Goal: Task Accomplishment & Management: Manage account settings

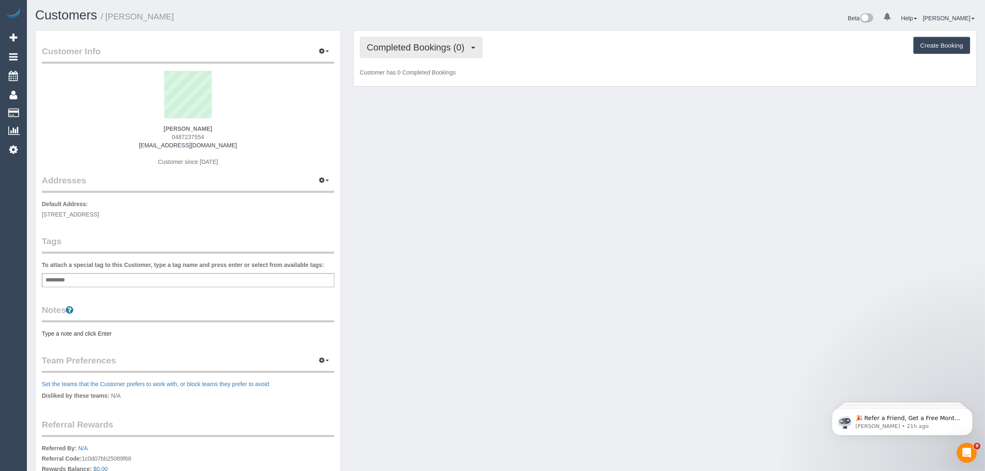
click at [411, 48] on span "Completed Bookings (0)" at bounding box center [418, 47] width 102 height 10
drag, startPoint x: 409, startPoint y: 75, endPoint x: 396, endPoint y: 25, distance: 51.8
click at [409, 75] on link "Upcoming Bookings (1)" at bounding box center [403, 77] width 86 height 11
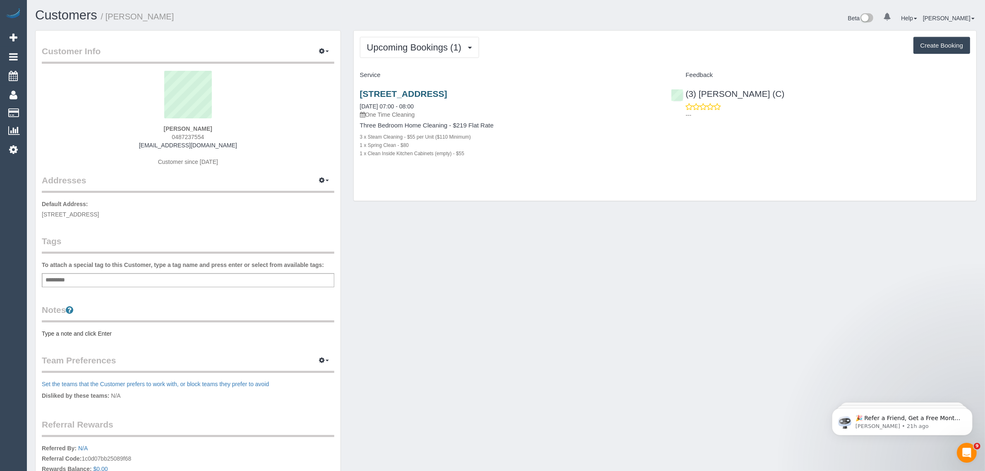
drag, startPoint x: 572, startPoint y: 91, endPoint x: 362, endPoint y: 90, distance: 210.1
click at [362, 90] on h3 "1 Gatehouse Drive, Unit 32, Kensington, VIC 3031" at bounding box center [509, 94] width 299 height 10
copy link "1 Gatehouse Drive, Unit 32, Kensington, VIC 3031"
click at [526, 245] on div "Customer Info Edit Contact Info Send Message Email Preferences Special Sales Ta…" at bounding box center [506, 294] width 954 height 529
click at [392, 89] on link "1 Gatehouse Drive, Unit 32, Kensington, VIC 3031" at bounding box center [403, 94] width 87 height 10
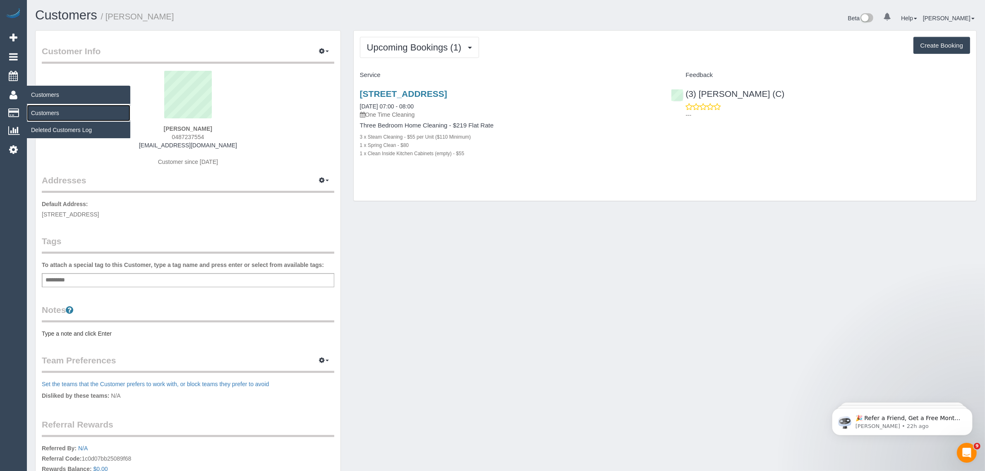
click at [38, 110] on link "Customers" at bounding box center [78, 113] width 103 height 17
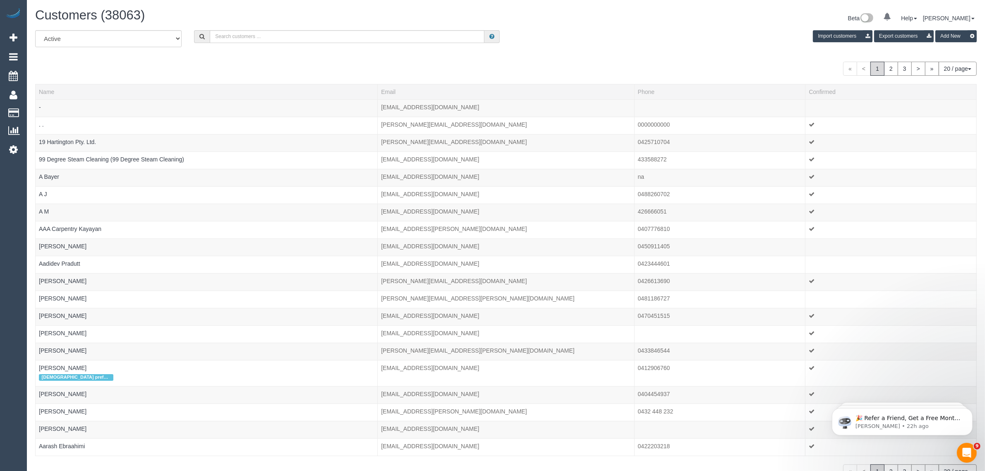
click at [630, 62] on div "« < 1 2 3 > » 20 / page 10 / page 20 / page 30 / page 40 / page 50 / page 100 /…" at bounding box center [505, 69] width 941 height 14
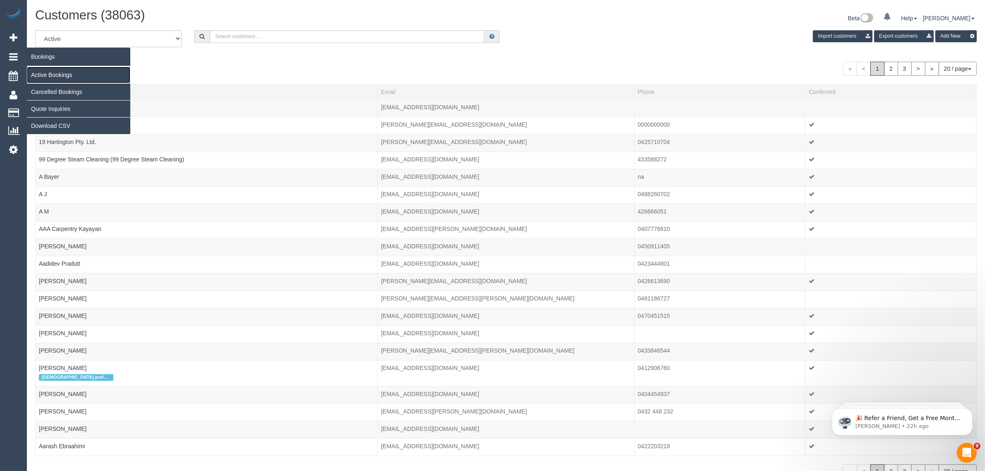
click at [35, 72] on link "Active Bookings" at bounding box center [78, 75] width 103 height 17
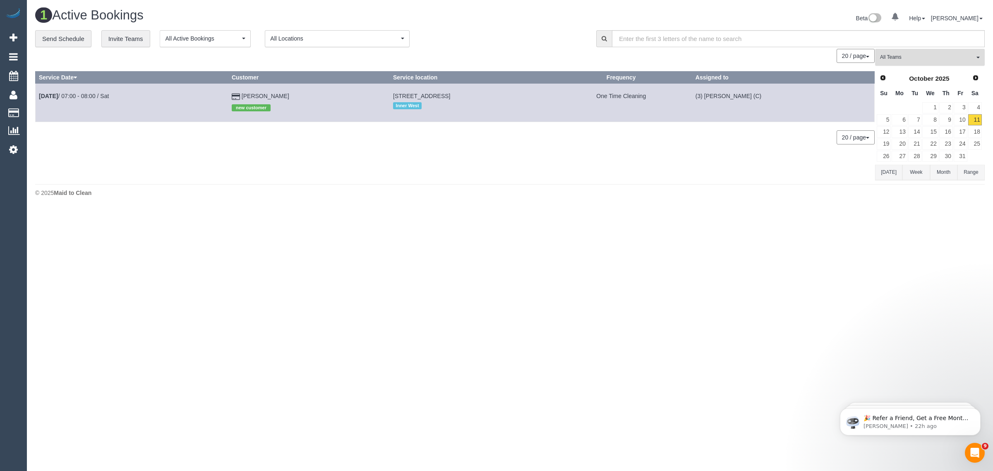
click at [923, 55] on span "All Teams" at bounding box center [927, 57] width 94 height 7
drag, startPoint x: 936, startPoint y: 68, endPoint x: 938, endPoint y: 61, distance: 7.6
click at [936, 68] on link "Remove Team Filters" at bounding box center [929, 70] width 109 height 11
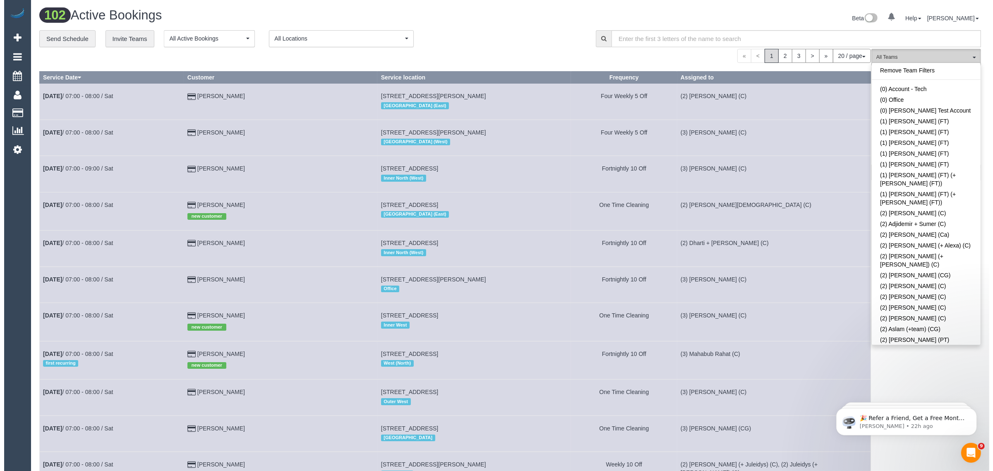
scroll to position [978, 0]
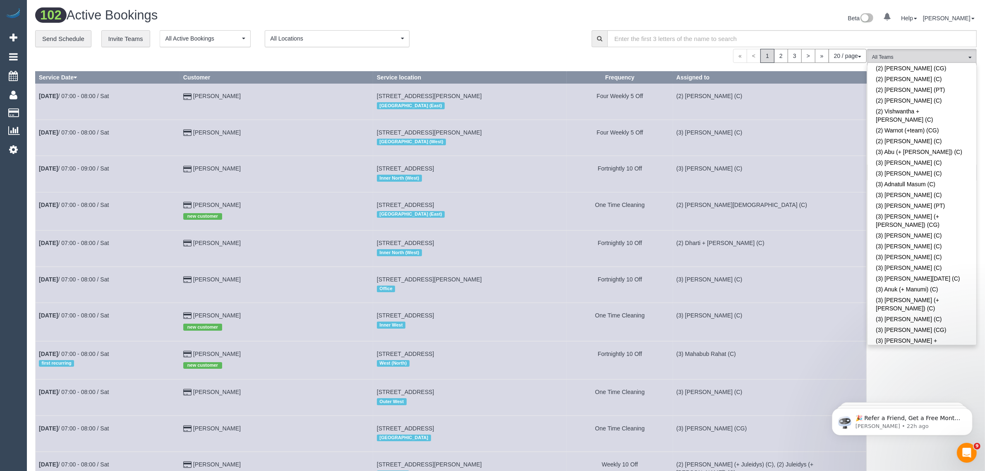
click at [898, 373] on link "(3) Barun Chand (C)" at bounding box center [921, 378] width 109 height 11
click at [550, 31] on div "**********" at bounding box center [307, 38] width 544 height 17
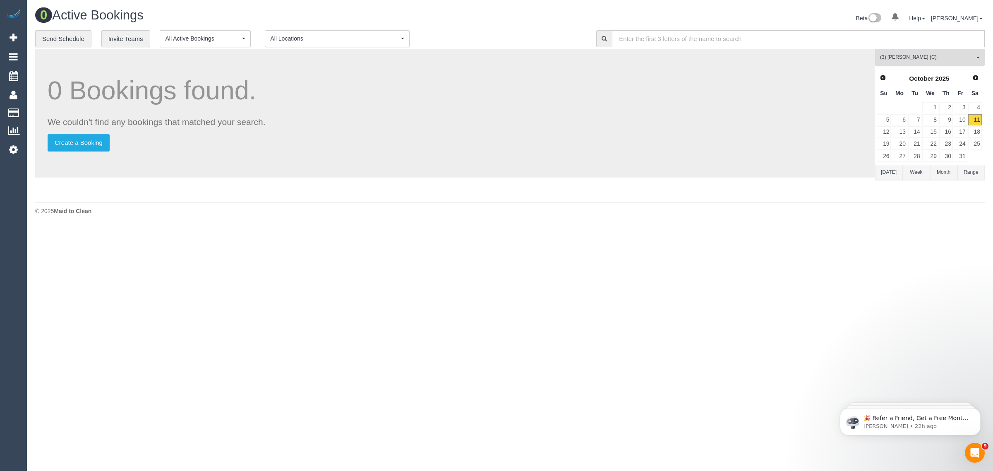
drag, startPoint x: 931, startPoint y: 61, endPoint x: 938, endPoint y: 60, distance: 6.6
click at [933, 60] on button "(3) Barun Chand (C) All Teams" at bounding box center [930, 57] width 110 height 17
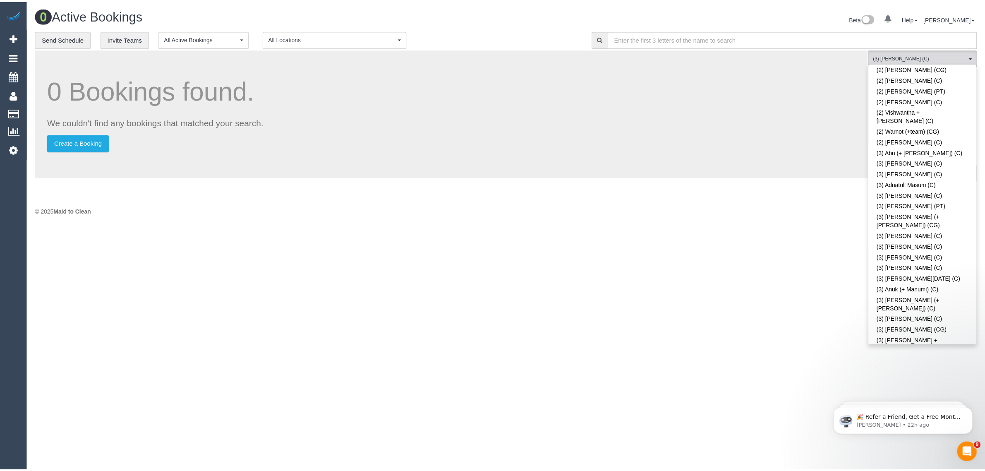
scroll to position [0, 0]
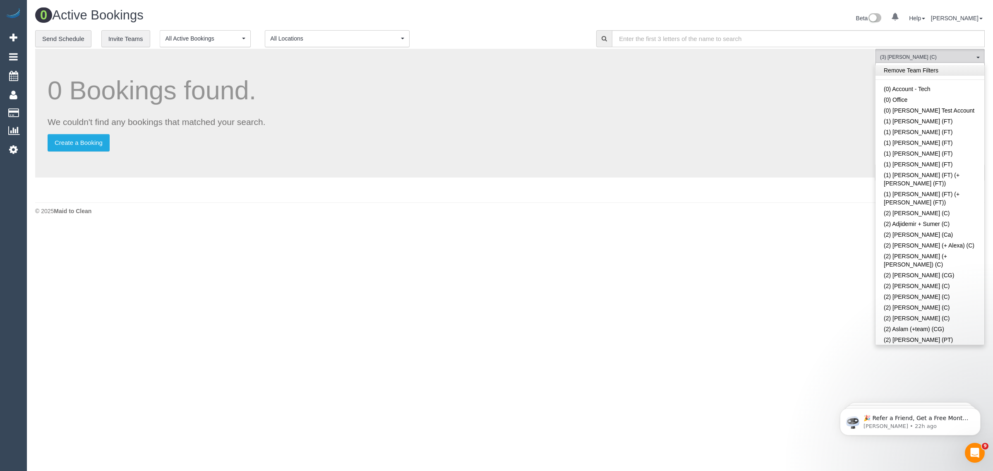
click at [950, 72] on link "Remove Team Filters" at bounding box center [929, 70] width 109 height 11
click at [529, 36] on div "**********" at bounding box center [309, 38] width 548 height 17
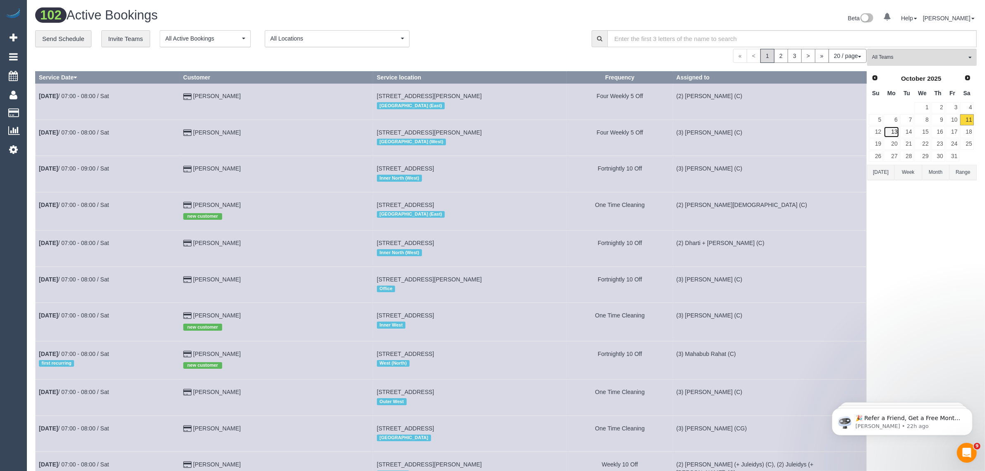
click at [889, 131] on link "13" at bounding box center [890, 131] width 15 height 11
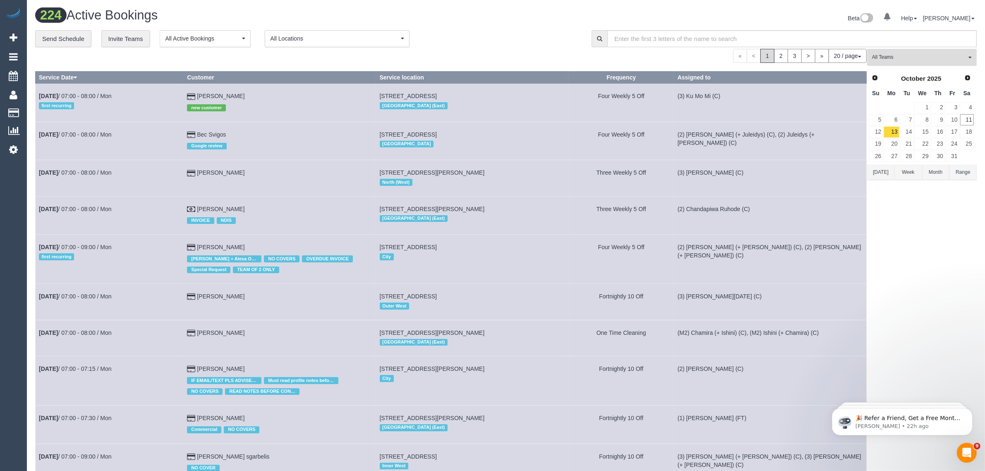
click at [923, 62] on button "All Teams" at bounding box center [922, 57] width 110 height 17
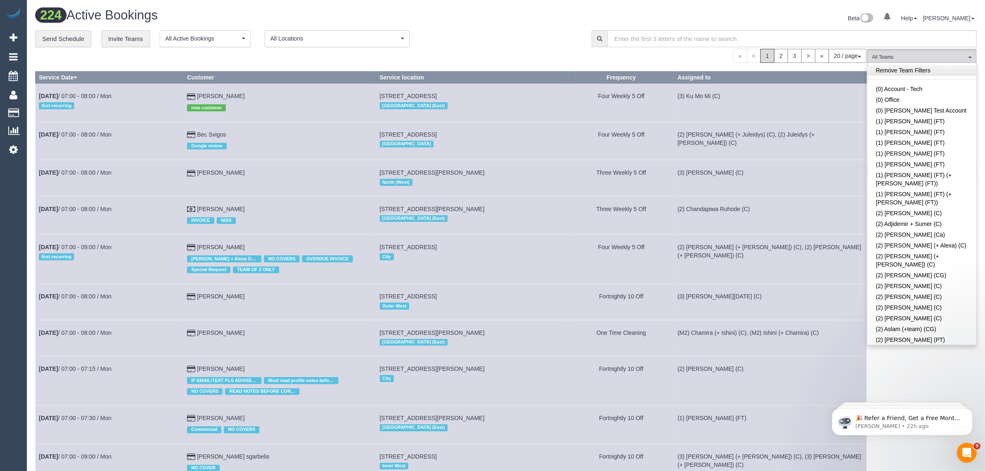
click at [935, 67] on link "Remove Team Filters" at bounding box center [921, 70] width 109 height 11
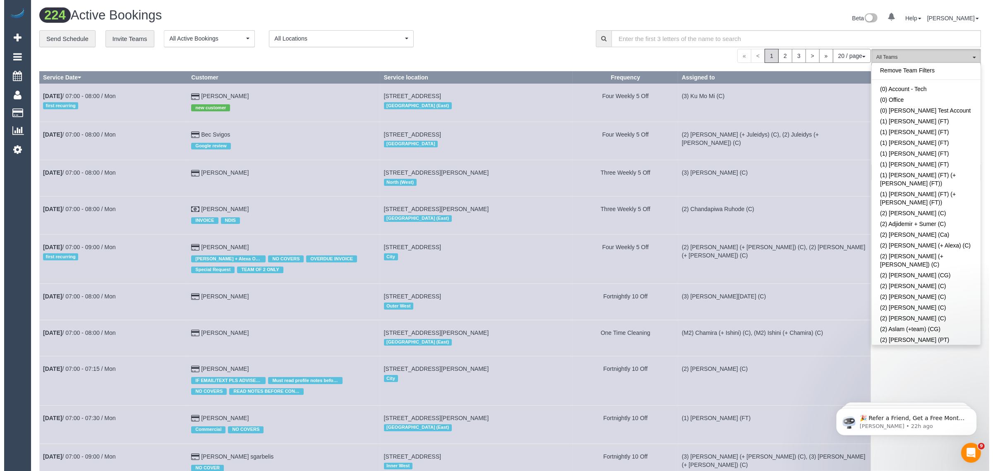
scroll to position [978, 0]
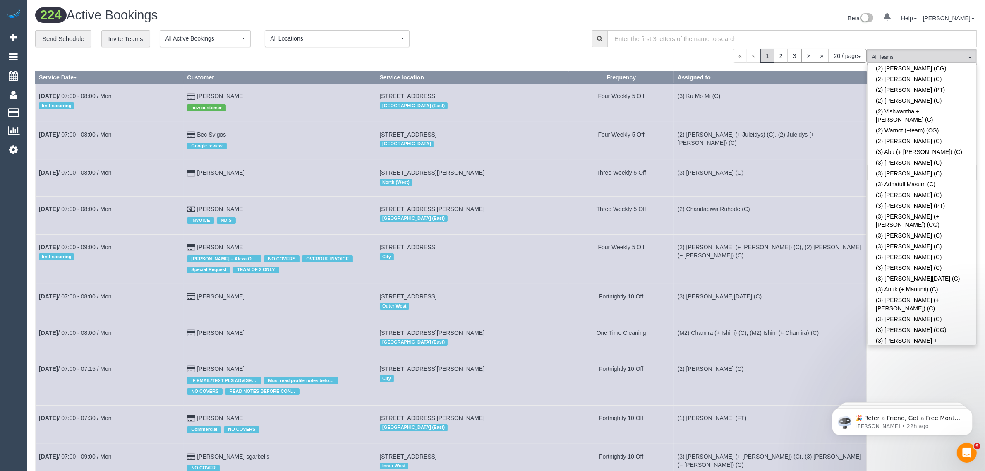
click at [902, 373] on link "(3) Barun Chand (C)" at bounding box center [921, 378] width 109 height 11
click at [519, 27] on div "Beta 0 Your Notifications You have 0 alerts Help Help Docs Take a Tour Contact …" at bounding box center [744, 19] width 477 height 22
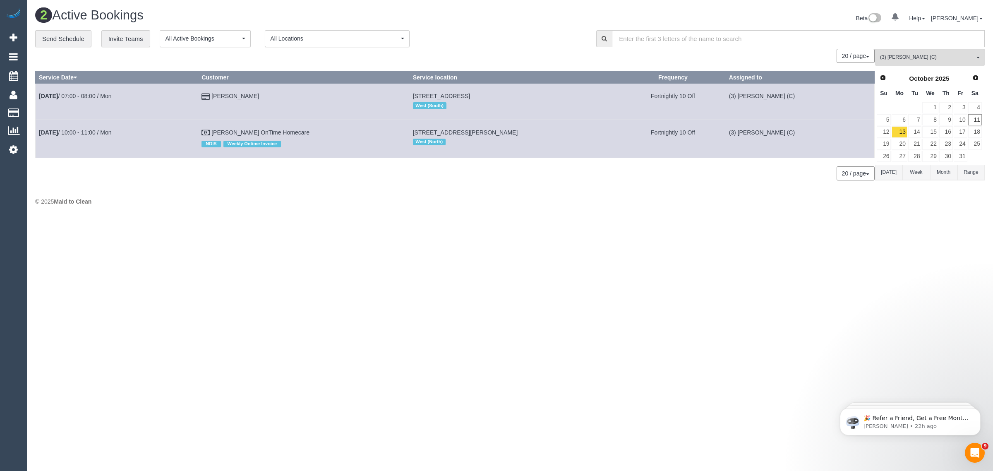
click at [417, 212] on div "2 Active Bookings Beta 0 Your Notifications You have 0 alerts Help Help Docs Ta…" at bounding box center [510, 109] width 966 height 218
click at [912, 60] on span "(3) Barun Chand (C)" at bounding box center [927, 57] width 94 height 7
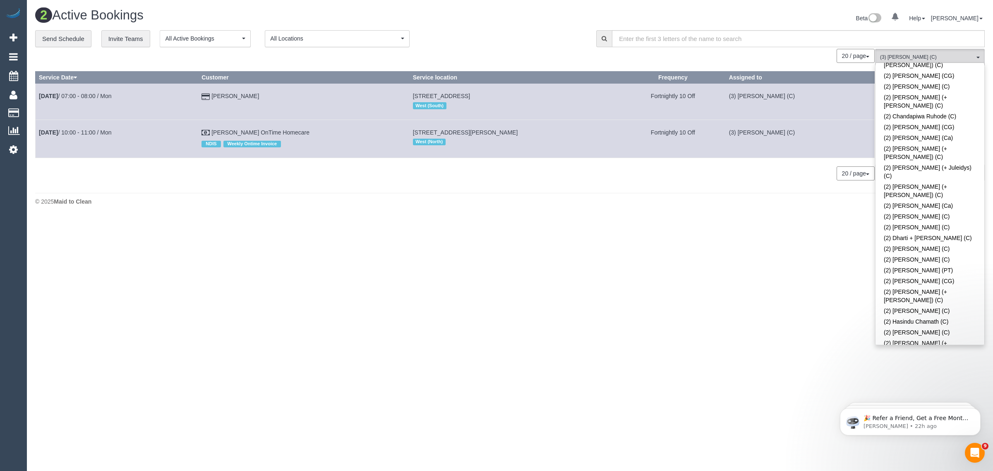
scroll to position [0, 0]
click at [945, 72] on link "Remove Team Filters" at bounding box center [929, 70] width 109 height 11
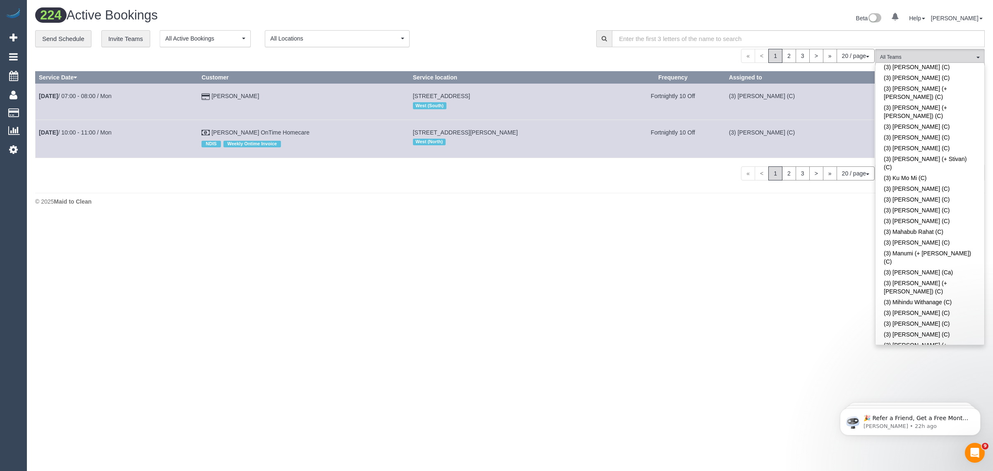
scroll to position [1838, 0]
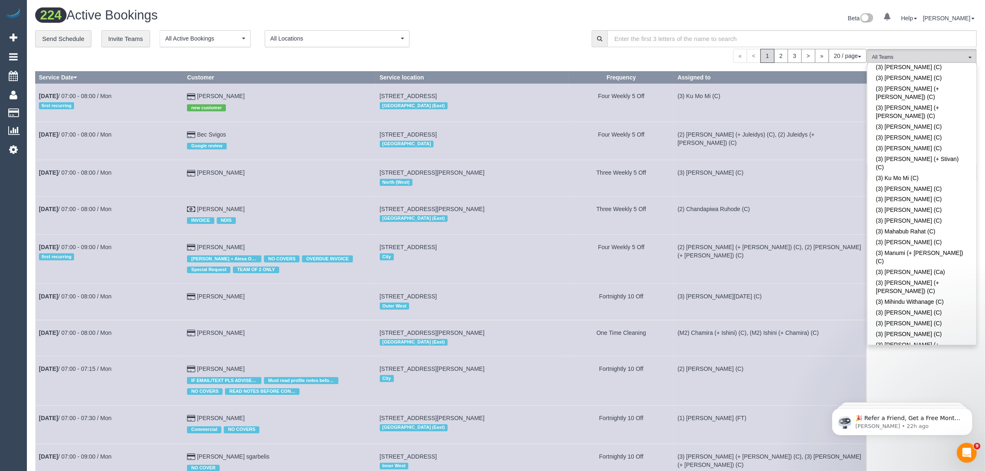
click at [555, 53] on div "« < 1 2 3 > » 20 / page 10 / page 20 / page 30 / page 40 / page 50 / page 100 /…" at bounding box center [450, 56] width 831 height 14
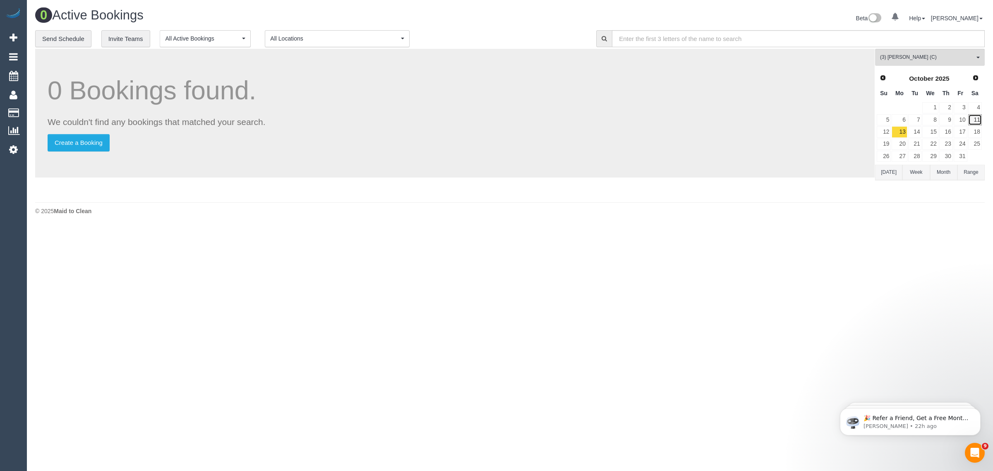
click at [974, 121] on link "11" at bounding box center [975, 119] width 14 height 11
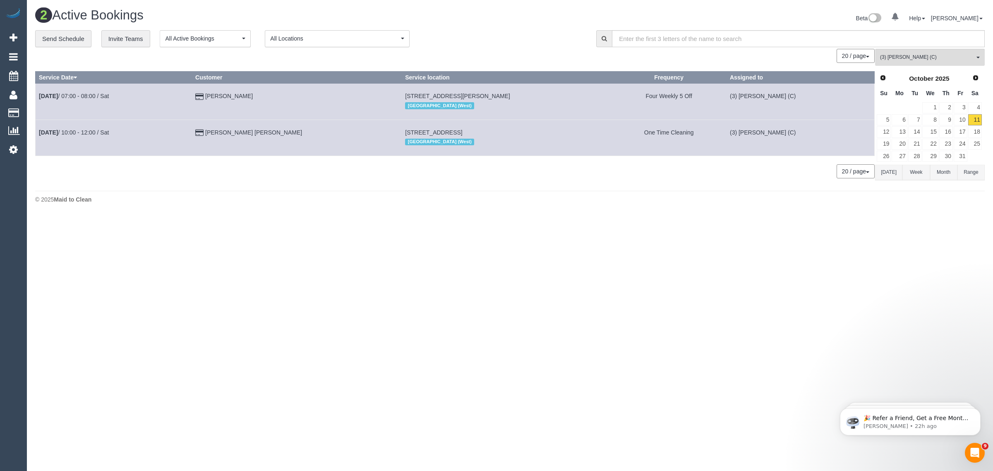
click at [761, 230] on body "0 Beta Your Notifications You have 0 alerts Add Booking Bookings Active Booking…" at bounding box center [496, 235] width 993 height 471
drag, startPoint x: 254, startPoint y: 93, endPoint x: 38, endPoint y: 100, distance: 215.6
click at [38, 100] on tr "Oct 11th / 07:00 - 08:00 / Sat Robert B 205/25 Rothschild Street, Glen Huntly, …" at bounding box center [455, 102] width 839 height 36
copy tr "Oct 11th / 07:00 - 08:00 / Sat Robert B"
click at [909, 60] on span "(3) [PERSON_NAME] (C)" at bounding box center [927, 57] width 94 height 7
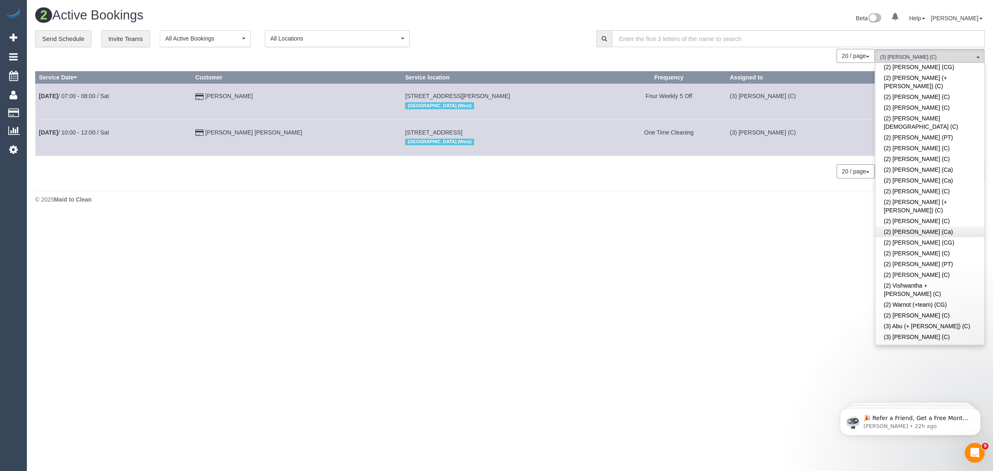
scroll to position [0, 0]
click at [954, 72] on link "Remove Team Filters" at bounding box center [929, 70] width 109 height 11
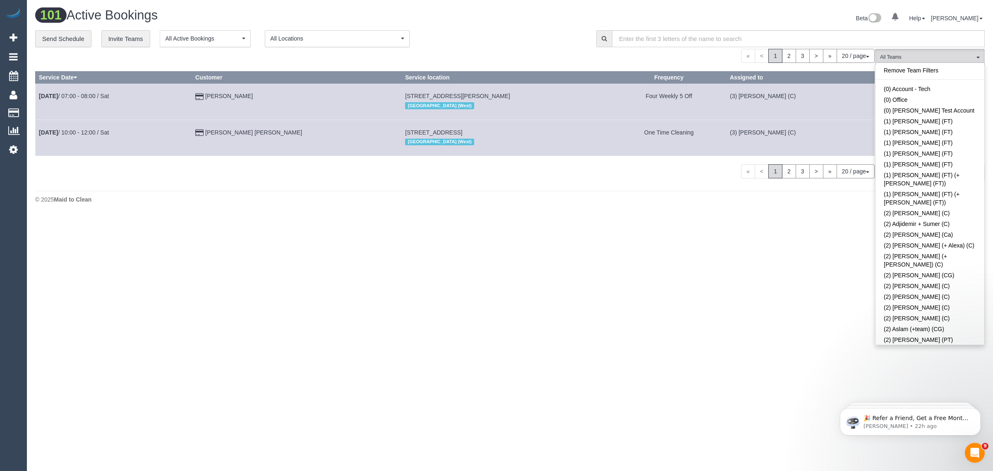
scroll to position [2010, 0]
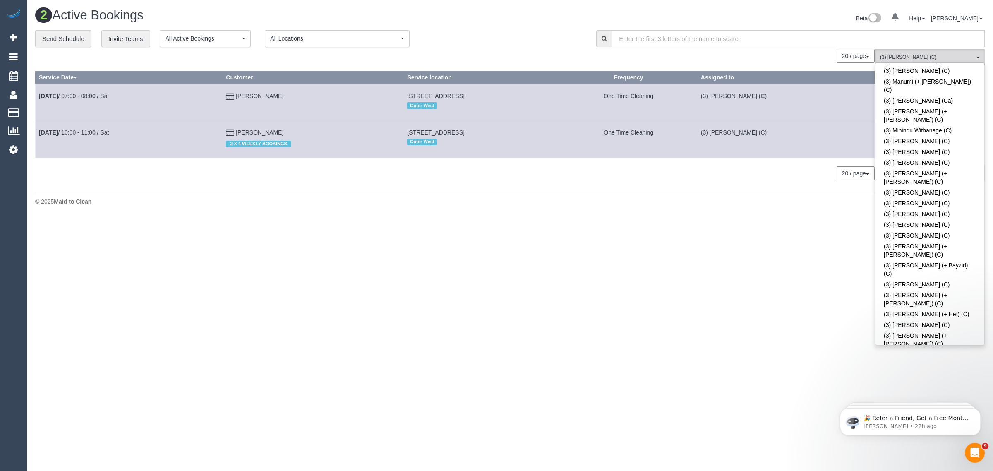
click at [486, 232] on body "0 Beta Your Notifications You have 0 alerts Add Booking Bookings Active Booking…" at bounding box center [496, 235] width 993 height 471
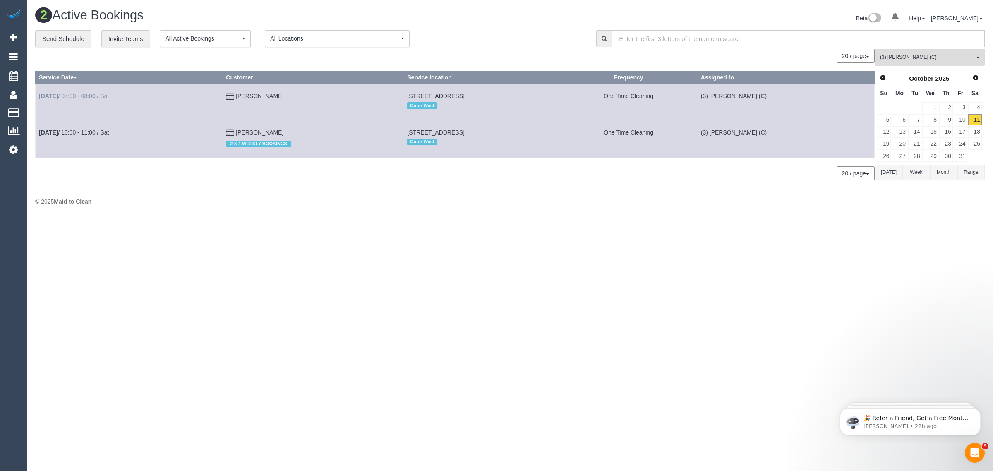
drag, startPoint x: 279, startPoint y: 93, endPoint x: 41, endPoint y: 98, distance: 238.7
click at [41, 98] on tr "Oct 11th / 07:00 - 08:00 / Sat Regina Chan 32 Amaryllis Parade, Tarneit, VIC 30…" at bounding box center [455, 102] width 839 height 36
copy tr "Oct 11th / 07:00 - 08:00 / Sat Regina Chan"
click at [490, 230] on body "0 Beta Your Notifications You have 0 alerts Add Booking Bookings Active Booking…" at bounding box center [496, 235] width 993 height 471
click at [900, 54] on span "(3) Trish Osman (C)" at bounding box center [927, 57] width 94 height 7
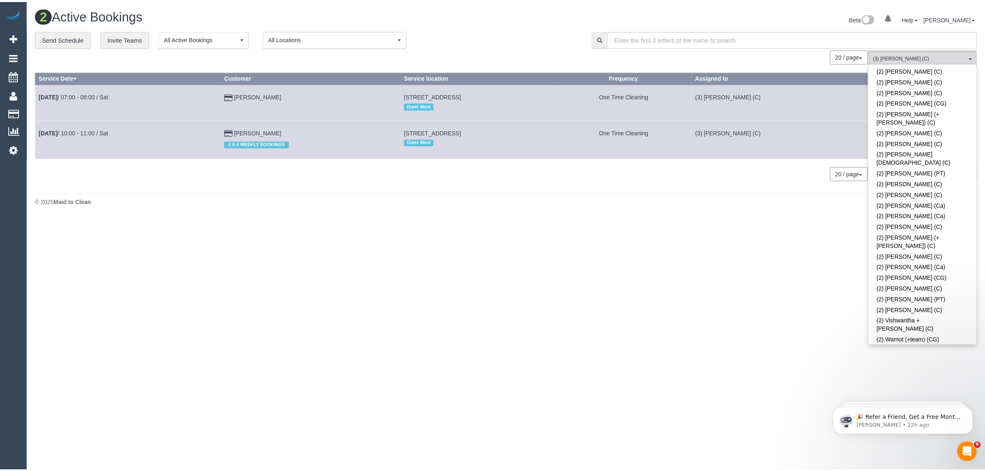
scroll to position [0, 0]
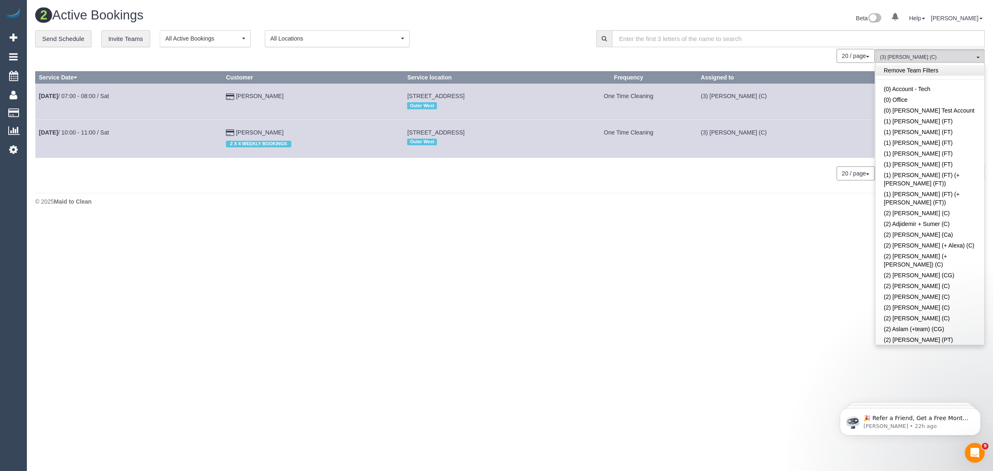
click at [952, 69] on link "Remove Team Filters" at bounding box center [929, 70] width 109 height 11
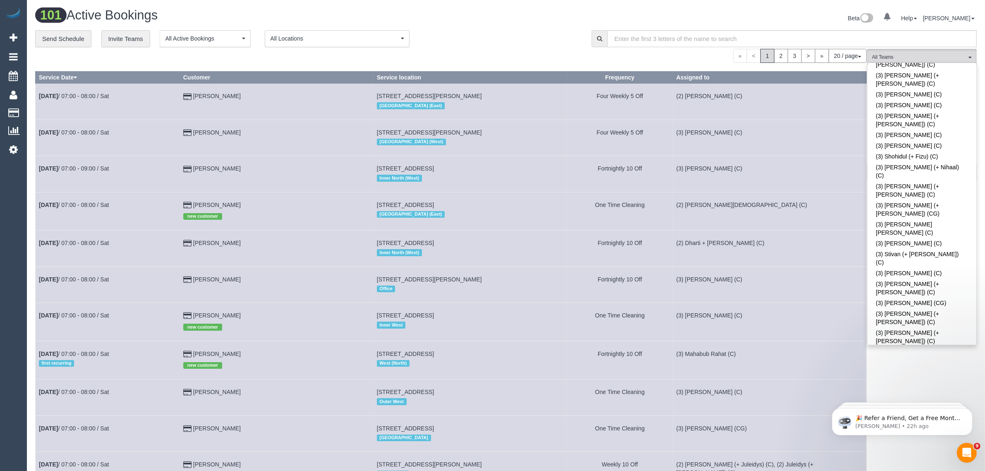
click at [546, 36] on div "**********" at bounding box center [307, 38] width 544 height 17
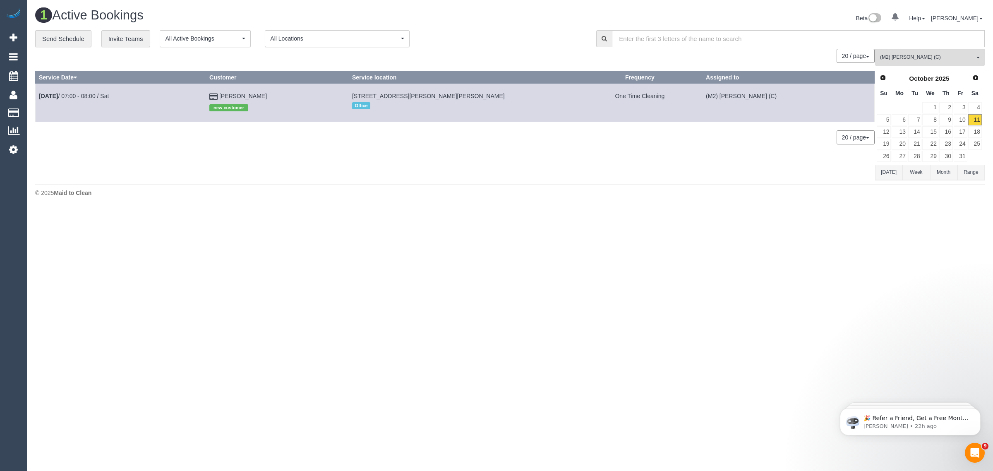
click at [849, 257] on body "0 Beta Your Notifications You have 0 alerts Add Booking Bookings Active Booking…" at bounding box center [496, 235] width 993 height 471
drag, startPoint x: 280, startPoint y: 97, endPoint x: 45, endPoint y: 98, distance: 234.1
click at [38, 96] on tr "Oct 11th / 07:00 - 08:00 / Sat John Truong new customer 24 Carmine Circuit, Bur…" at bounding box center [455, 103] width 839 height 38
copy tr "Oct 11th / 07:00 - 08:00 / Sat John Truong"
click at [624, 182] on div "1 Active Bookings Beta 0 Your Notifications You have 0 alerts Help Help Docs Ta…" at bounding box center [510, 104] width 966 height 209
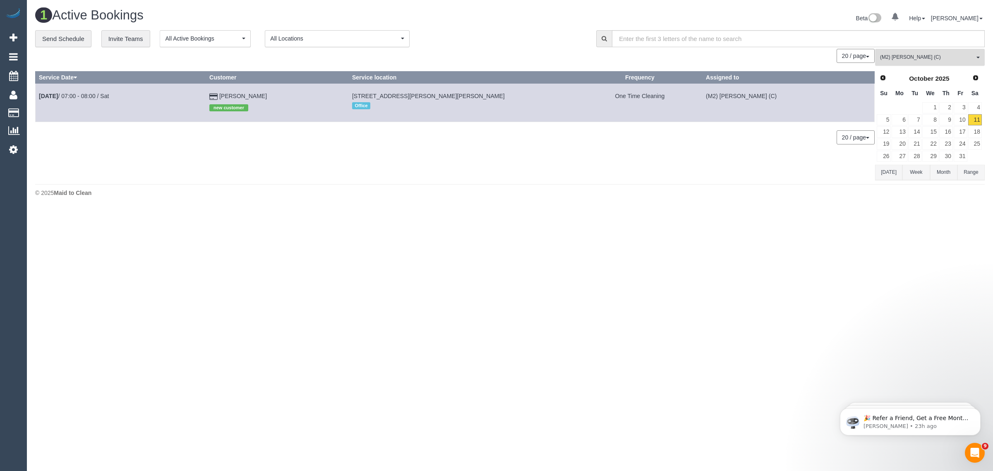
click at [914, 57] on span "(M2) Ahasan Habib (C)" at bounding box center [927, 57] width 94 height 7
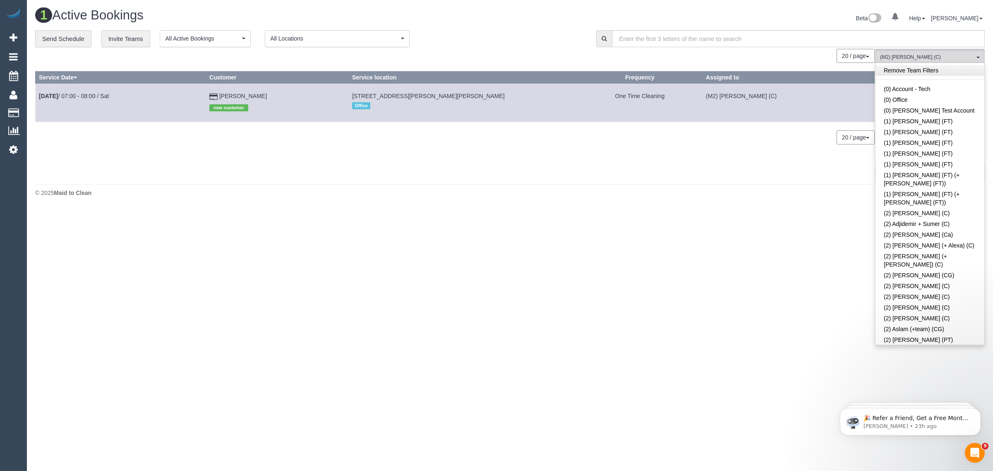
click at [918, 75] on link "Remove Team Filters" at bounding box center [929, 70] width 109 height 11
click at [549, 38] on div "**********" at bounding box center [309, 38] width 548 height 17
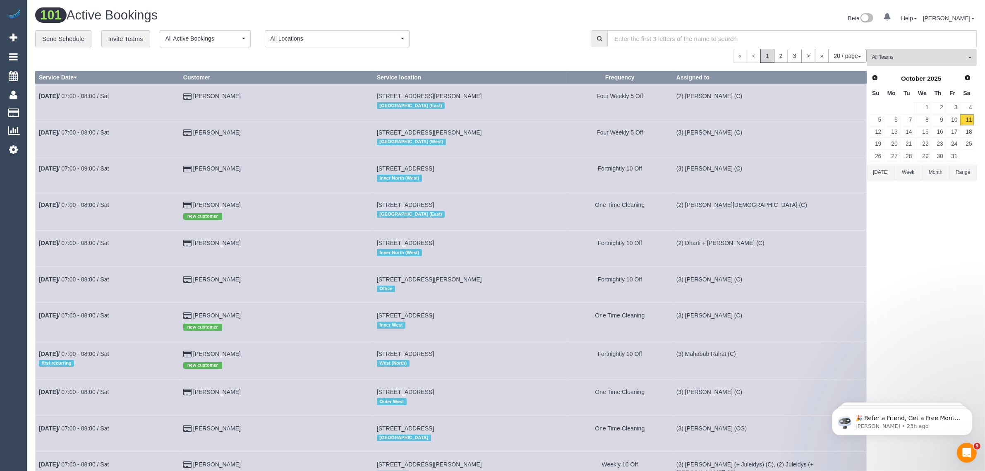
drag, startPoint x: 933, startPoint y: 57, endPoint x: 938, endPoint y: 77, distance: 20.7
click at [934, 57] on span "All Teams" at bounding box center [919, 57] width 94 height 7
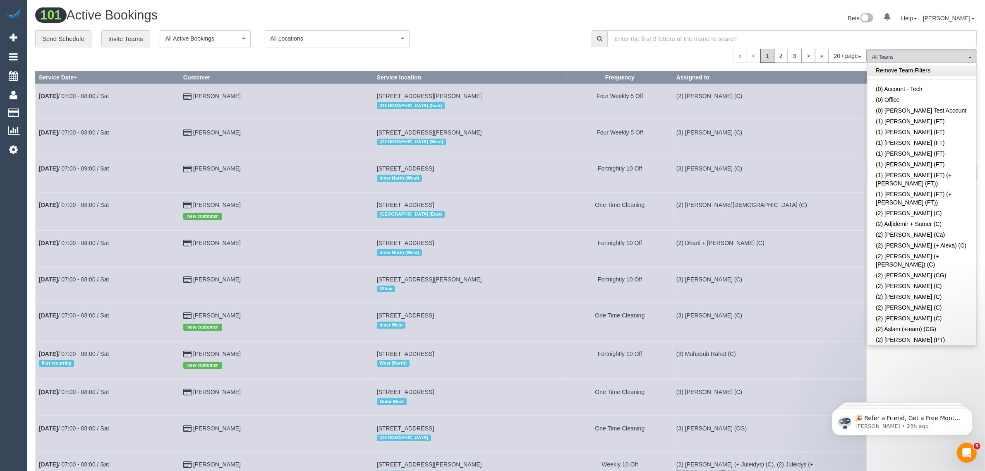
click at [938, 67] on link "Remove Team Filters" at bounding box center [921, 70] width 109 height 11
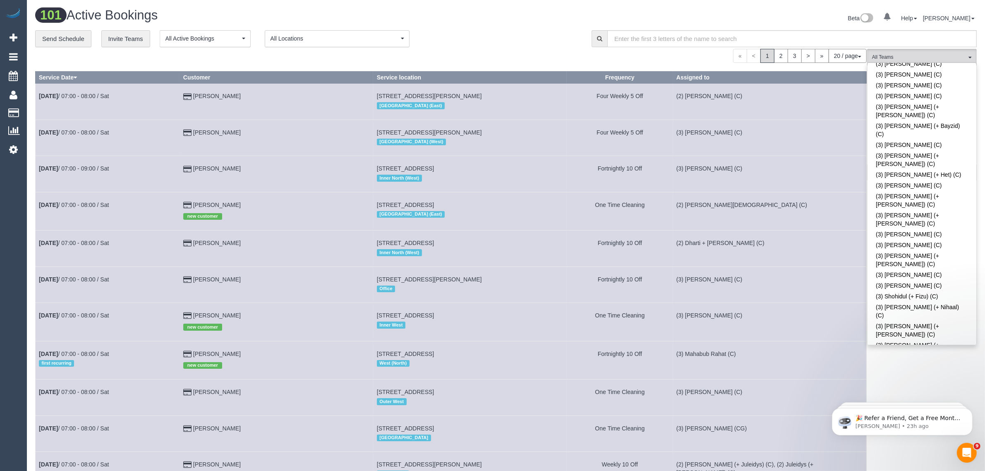
click at [497, 26] on div "101 Active Bookings" at bounding box center [267, 17] width 477 height 18
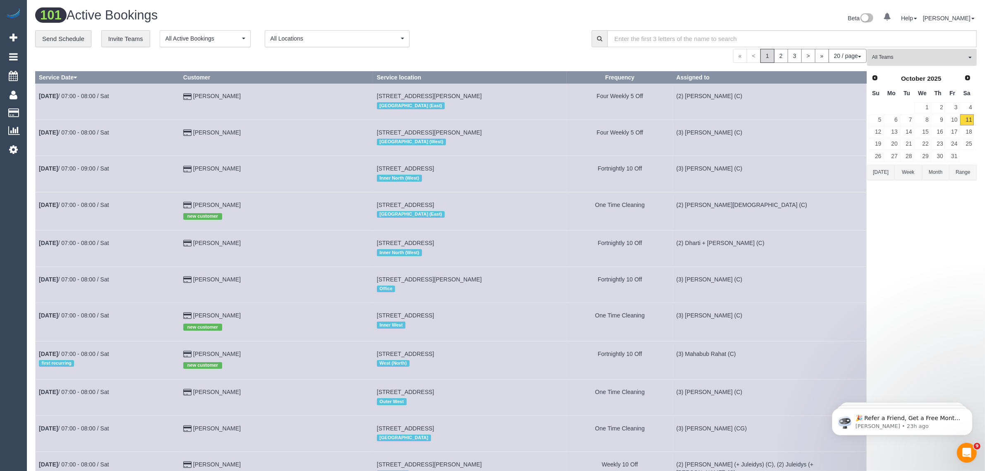
click at [915, 57] on span "All Teams" at bounding box center [919, 57] width 94 height 7
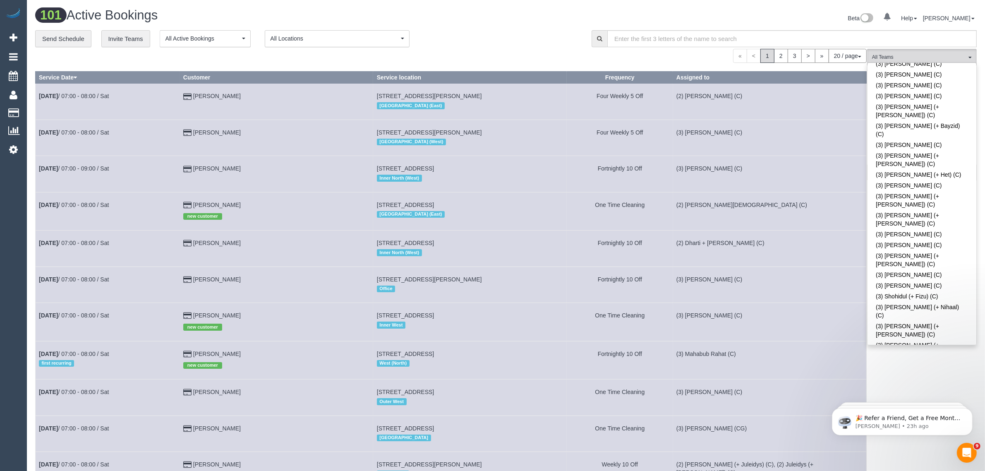
click at [493, 25] on div "101 Active Bookings" at bounding box center [267, 17] width 477 height 18
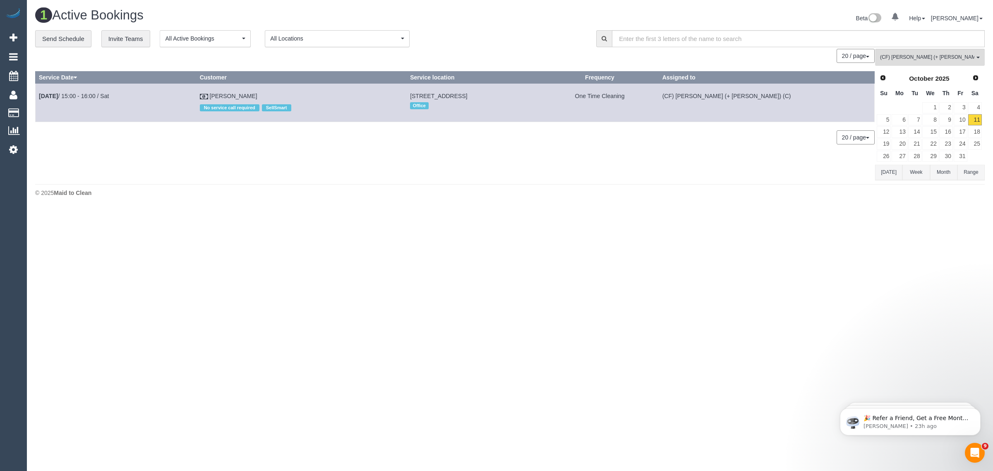
click at [693, 224] on body "0 Beta Your Notifications You have 0 alerts Add Booking Bookings Active Booking…" at bounding box center [496, 235] width 993 height 471
click at [596, 213] on body "0 Beta Your Notifications You have 0 alerts Add Booking Bookings Active Booking…" at bounding box center [496, 235] width 993 height 471
click at [912, 60] on span "(CF) Karina (+ Darly) (C)" at bounding box center [927, 57] width 94 height 7
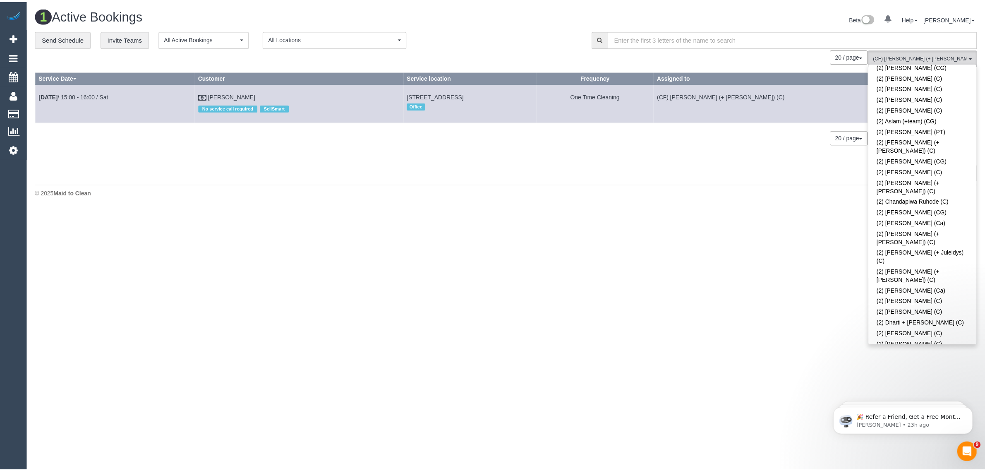
scroll to position [0, 0]
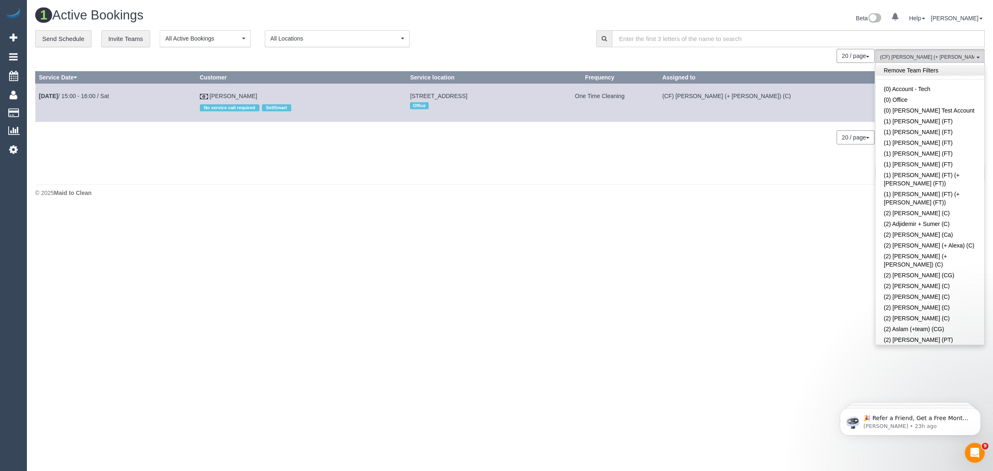
click at [969, 75] on link "Remove Team Filters" at bounding box center [929, 70] width 109 height 11
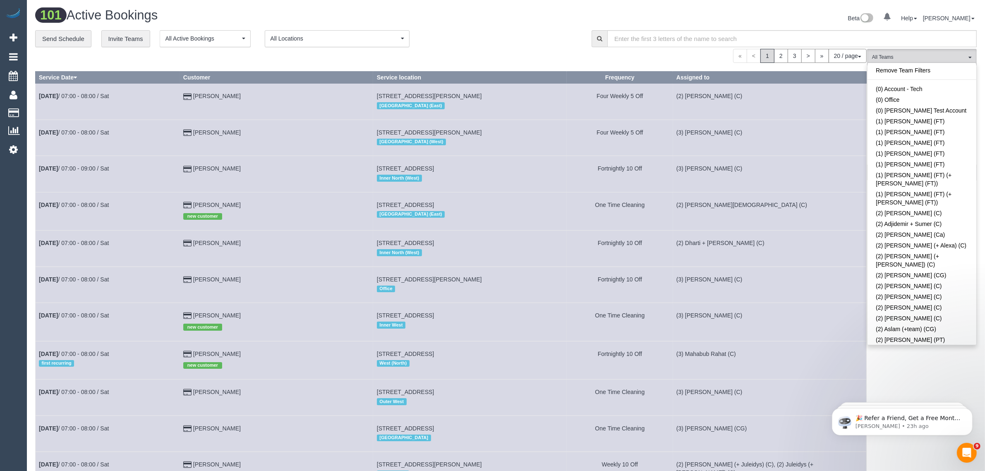
click at [550, 50] on div "« < 1 2 3 > » 20 / page 10 / page 20 / page 30 / page 40 / page 50 / page 100 /…" at bounding box center [450, 56] width 831 height 14
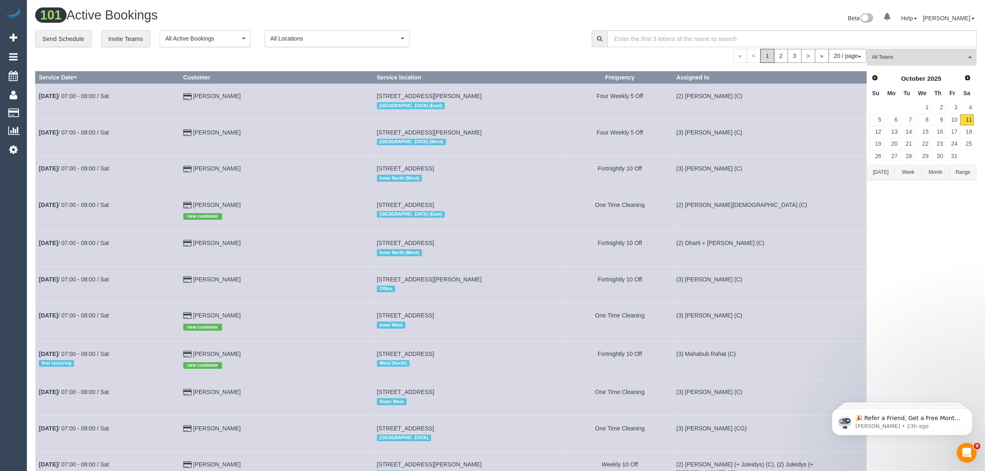
click at [843, 59] on button "20 / page" at bounding box center [847, 56] width 38 height 14
click at [840, 121] on link "100 / page" at bounding box center [833, 125] width 65 height 11
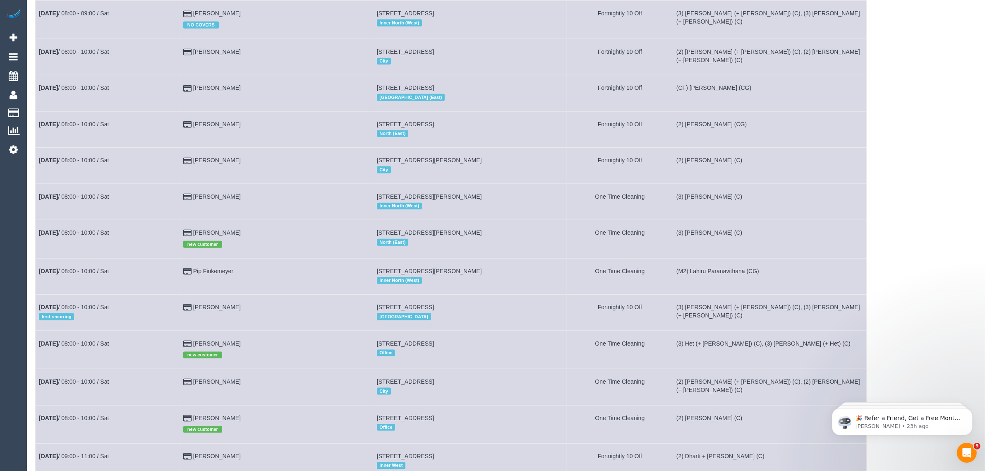
drag, startPoint x: 242, startPoint y: 230, endPoint x: 40, endPoint y: 239, distance: 202.8
click at [40, 239] on tr "Oct 11th / 08:00 - 10:00 / Sat Subi Rajanayagam new customer Unit 2, 40 Hurtle …" at bounding box center [451, 239] width 831 height 38
copy tr "Oct 11th / 08:00 - 10:00 / Sat Subi Rajanayagam"
click at [499, 233] on td "Unit 2, 40 Hurtle Street, Lalor, VIC 3075 North (East)" at bounding box center [470, 239] width 194 height 38
drag, startPoint x: 466, startPoint y: 232, endPoint x: 458, endPoint y: 232, distance: 8.7
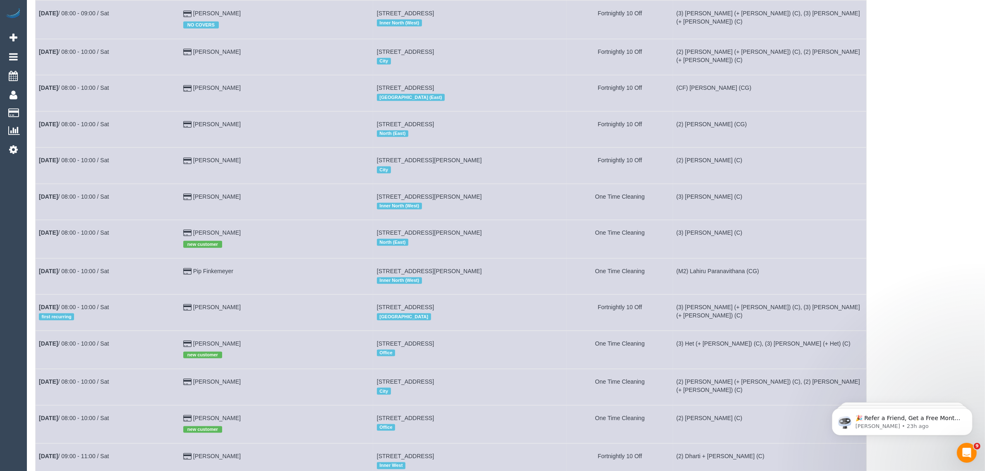
click at [409, 228] on td "Unit 2, 40 Hurtle Street, Lalor, VIC 3075 North (East)" at bounding box center [470, 239] width 194 height 38
drag, startPoint x: 503, startPoint y: 234, endPoint x: 382, endPoint y: 227, distance: 121.4
click at [382, 227] on td "Unit 2, 40 Hurtle Street, Lalor, VIC 3075 North (East)" at bounding box center [470, 239] width 194 height 38
drag, startPoint x: 765, startPoint y: 236, endPoint x: 679, endPoint y: 230, distance: 86.6
click at [679, 230] on td "(3) Sangeeth Gurusinghe (C)" at bounding box center [770, 239] width 194 height 38
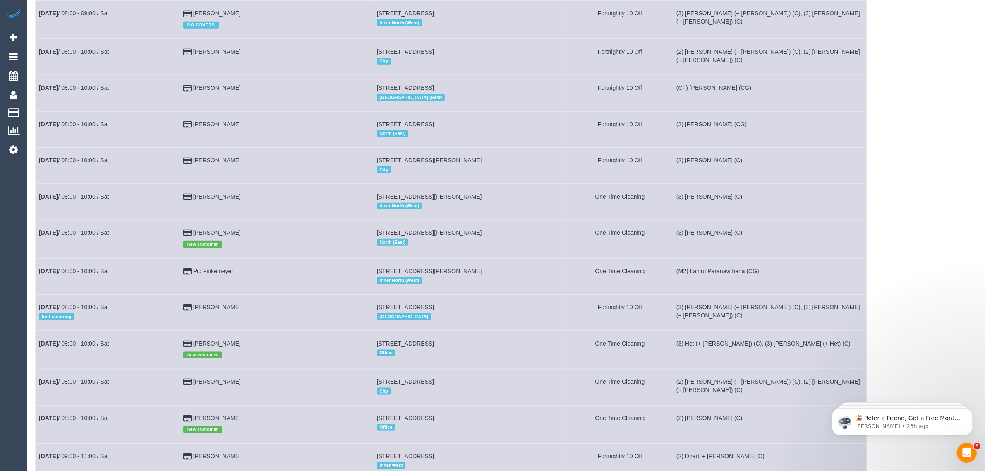
copy td "(3) Sangeeth Gurusinghe (C)"
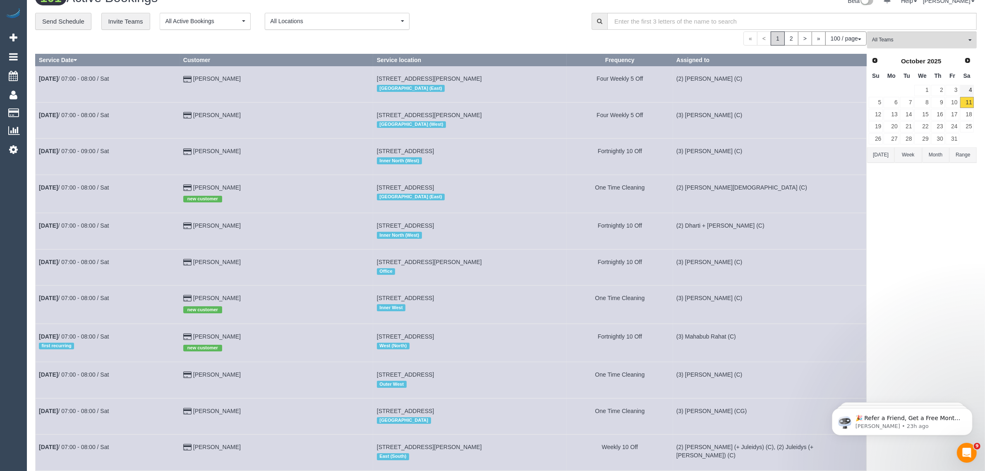
scroll to position [0, 0]
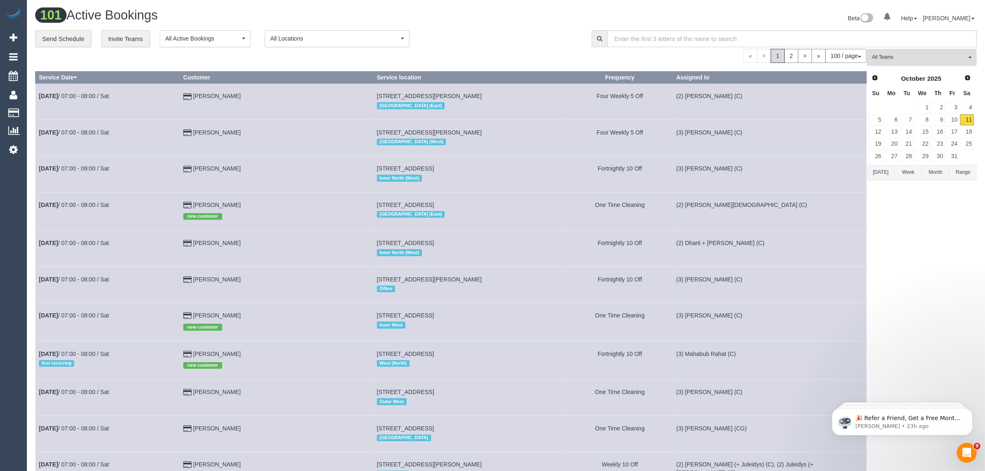
click at [952, 57] on span "All Teams" at bounding box center [919, 57] width 94 height 7
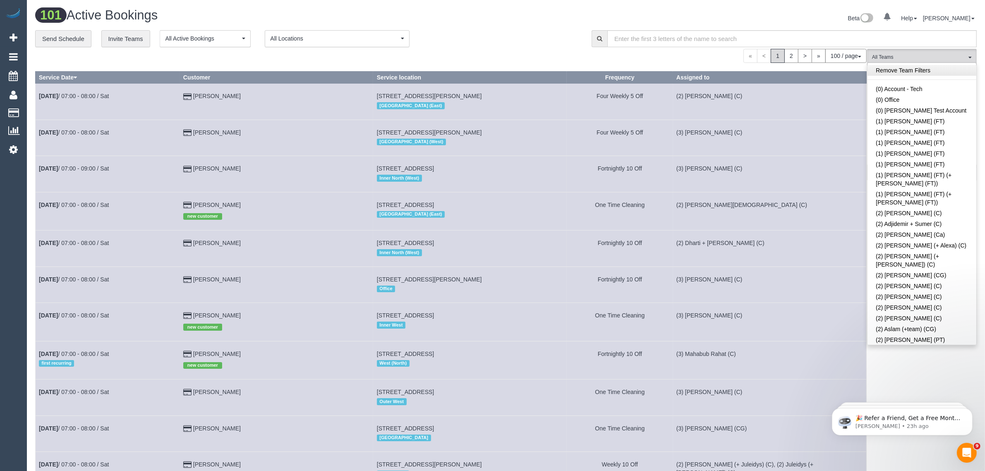
click at [887, 67] on link "Remove Team Filters" at bounding box center [921, 70] width 109 height 11
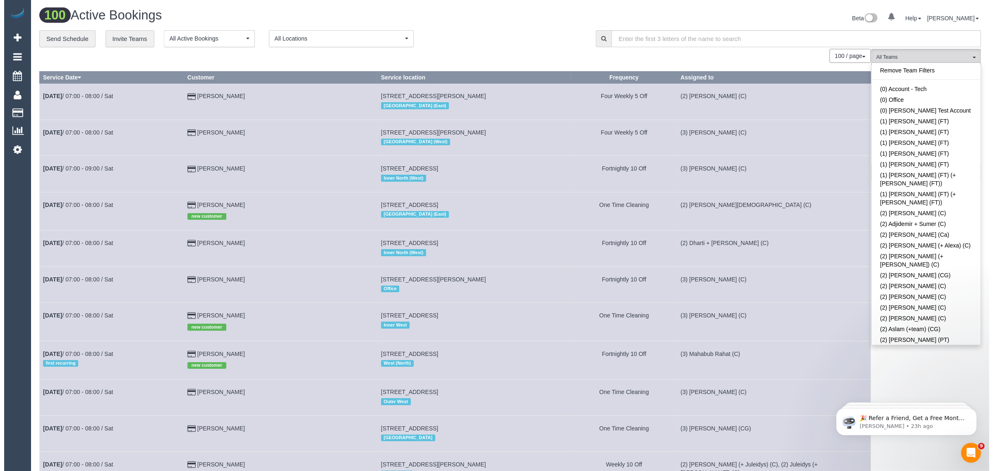
scroll to position [1086, 0]
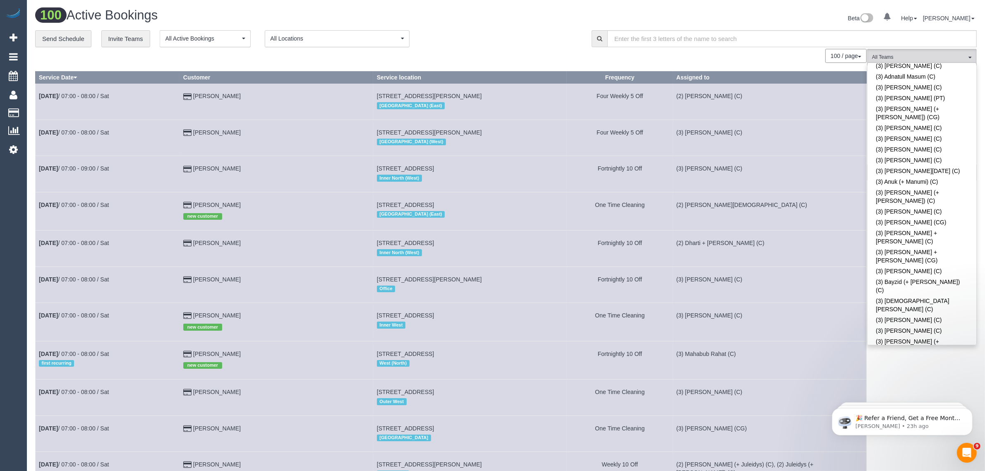
click at [945, 406] on link "(3) Denuwan Lamahewa (C)" at bounding box center [921, 411] width 109 height 11
click at [496, 34] on div "**********" at bounding box center [307, 38] width 544 height 17
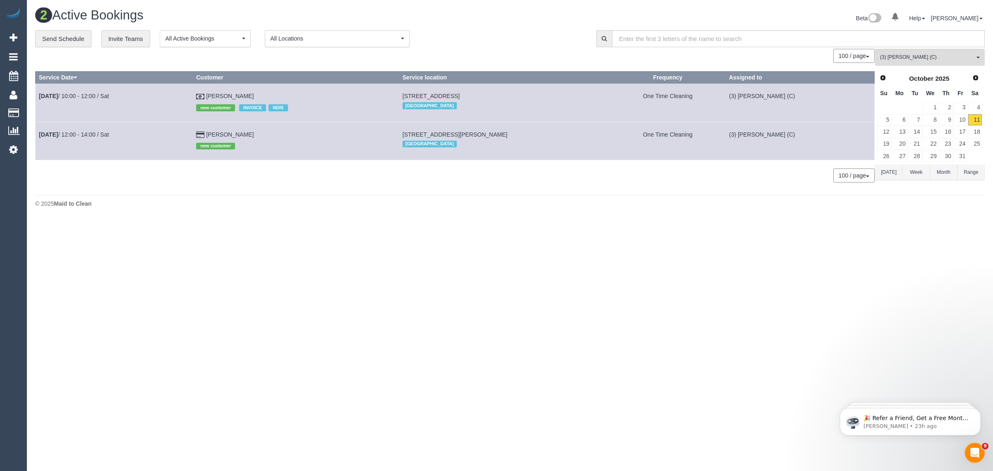
click at [771, 238] on body "0 Beta Your Notifications You have 0 alerts Add Booking Bookings Active Booking…" at bounding box center [496, 235] width 993 height 471
click at [915, 133] on link "14" at bounding box center [915, 131] width 14 height 11
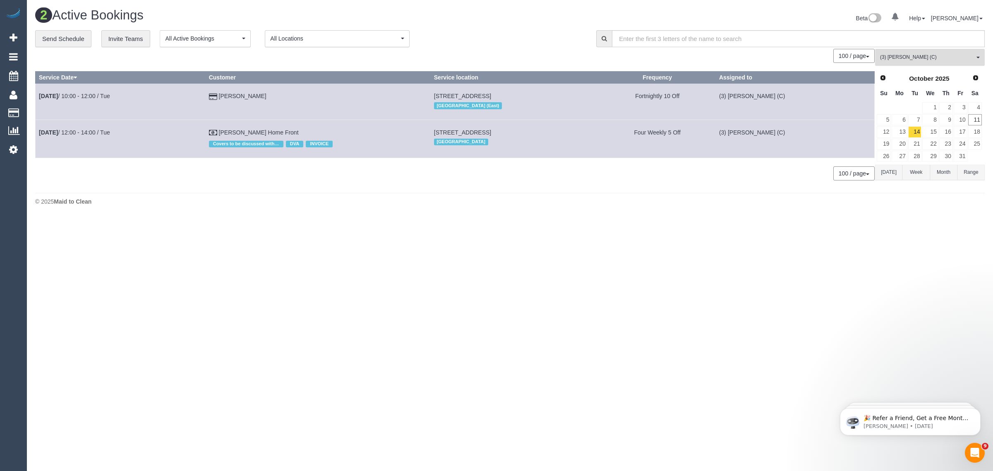
click at [907, 59] on span "(3) Denuwan Lamahewa (C)" at bounding box center [927, 57] width 94 height 7
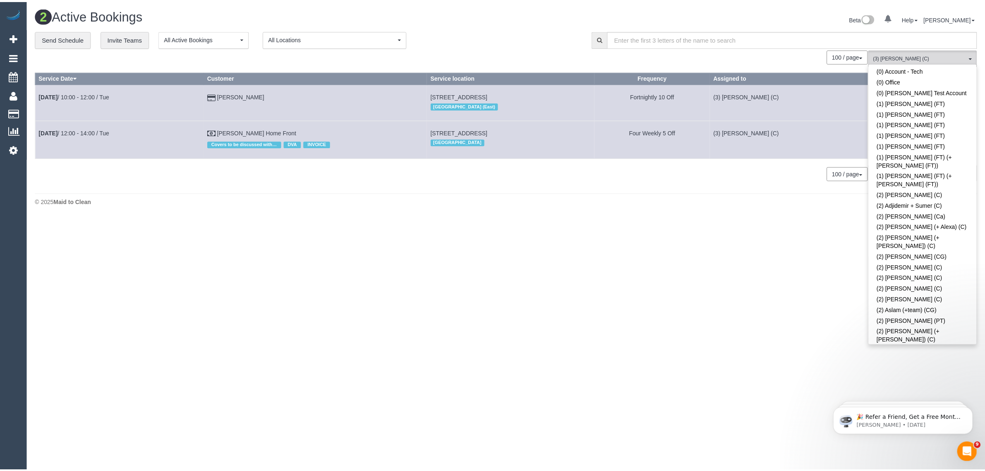
scroll to position [0, 0]
click at [929, 69] on link "Remove Team Filters" at bounding box center [929, 70] width 109 height 11
click at [486, 53] on div "100 / page 10 / page 20 / page 30 / page 40 / page 50 / page 100 / page" at bounding box center [454, 56] width 839 height 14
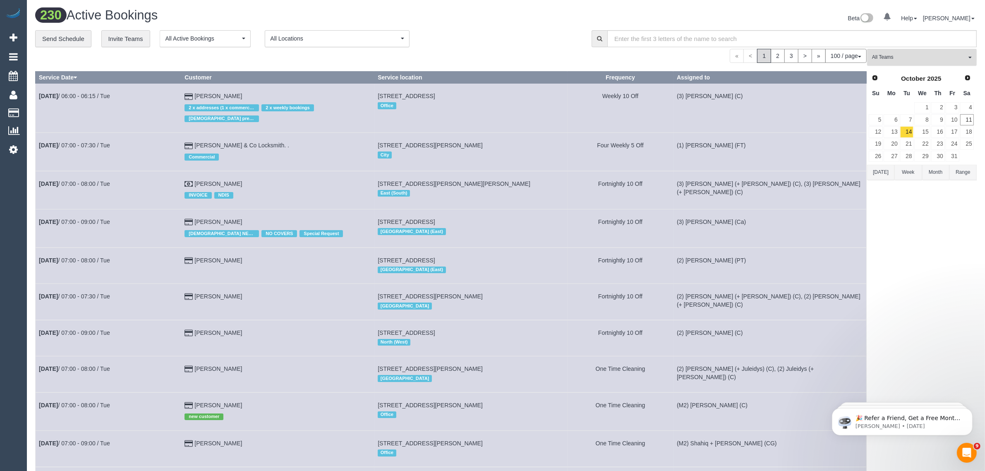
drag, startPoint x: 908, startPoint y: 52, endPoint x: 916, endPoint y: 69, distance: 18.5
click at [908, 52] on button "All Teams" at bounding box center [922, 57] width 110 height 17
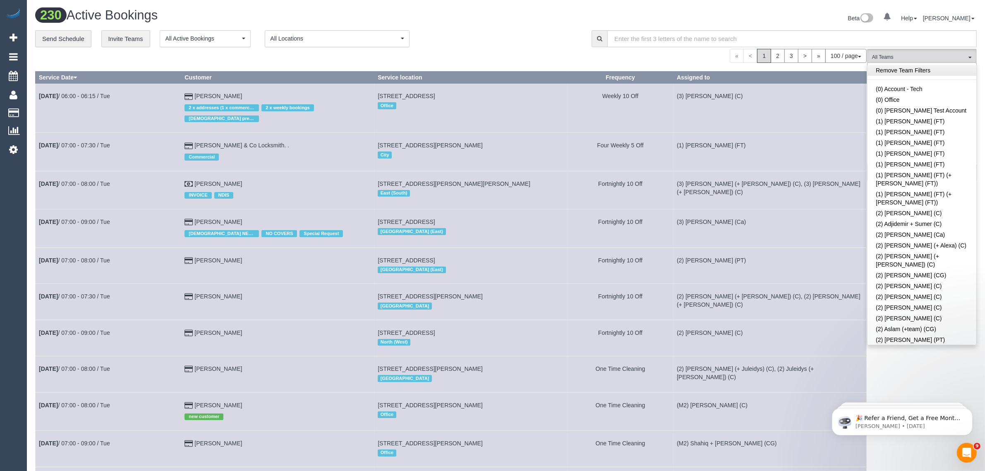
click at [929, 75] on link "Remove Team Filters" at bounding box center [921, 70] width 109 height 11
click at [901, 348] on link "(3) Arifin (+ Fatema) (C)" at bounding box center [921, 357] width 109 height 19
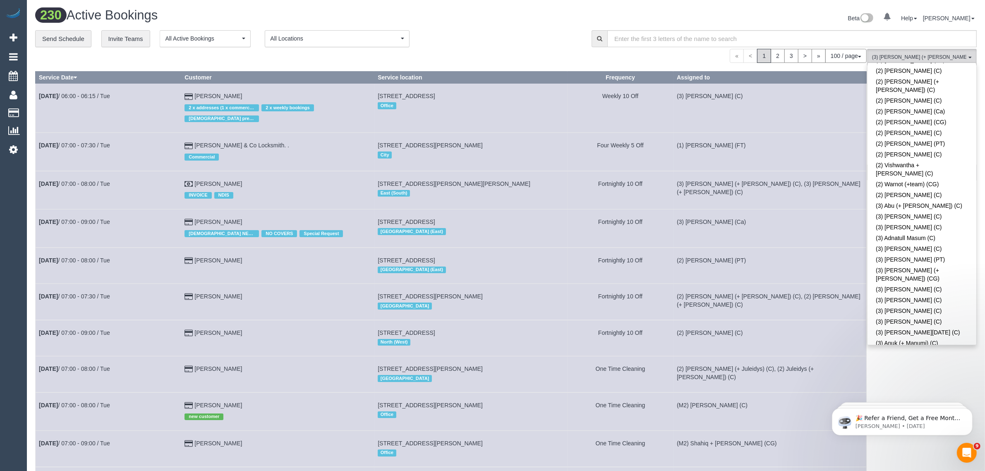
click at [538, 14] on div "Beta 0 Your Notifications You have 0 alerts Help Help Docs Take a Tour Contact …" at bounding box center [744, 19] width 477 height 22
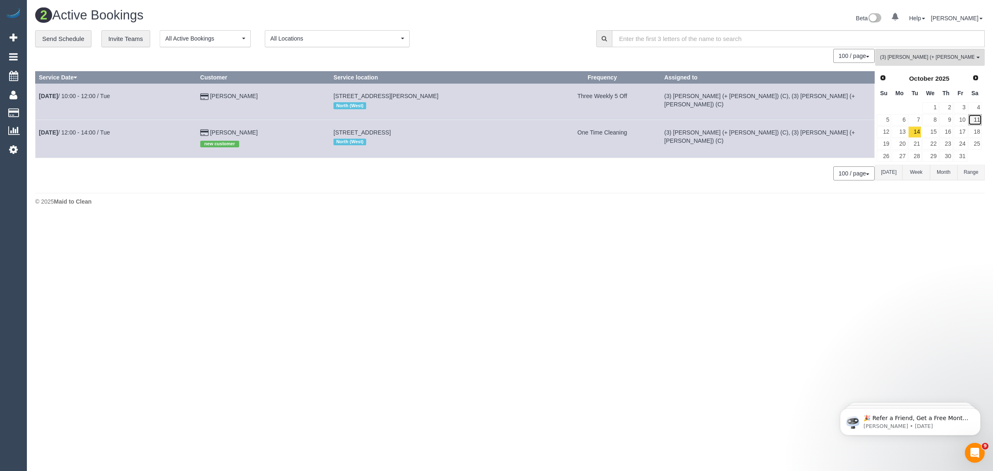
click at [973, 122] on link "11" at bounding box center [975, 119] width 14 height 11
drag, startPoint x: 449, startPoint y: 26, endPoint x: 500, endPoint y: 46, distance: 55.4
click at [449, 26] on div "2 Active Bookings Beta 0 Your Notifications You have 0 alerts Help Help Docs Ta…" at bounding box center [510, 19] width 962 height 22
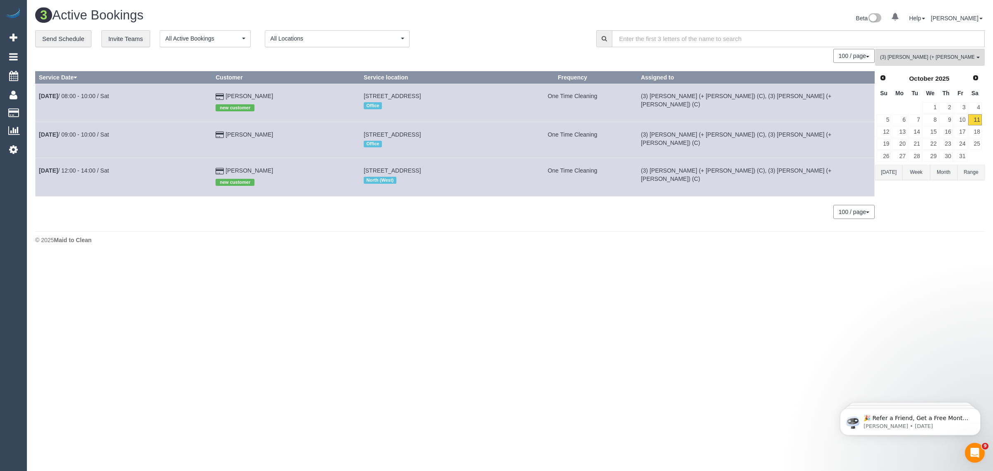
click at [459, 234] on footer "© 2025 Maid to Clean" at bounding box center [509, 239] width 949 height 17
drag, startPoint x: 277, startPoint y: 133, endPoint x: 41, endPoint y: 133, distance: 237.0
click at [41, 133] on tr "Oct 11th / 09:00 - 10:00 / Sat Rebecca Dias 206 Gillies Street,, Fairfield, VIC…" at bounding box center [455, 140] width 839 height 36
copy tr "Oct 11th / 09:00 - 10:00 / Sat Rebecca Dias"
click at [952, 60] on span "(3) Arifin (+ Fatema) (C)" at bounding box center [927, 57] width 94 height 7
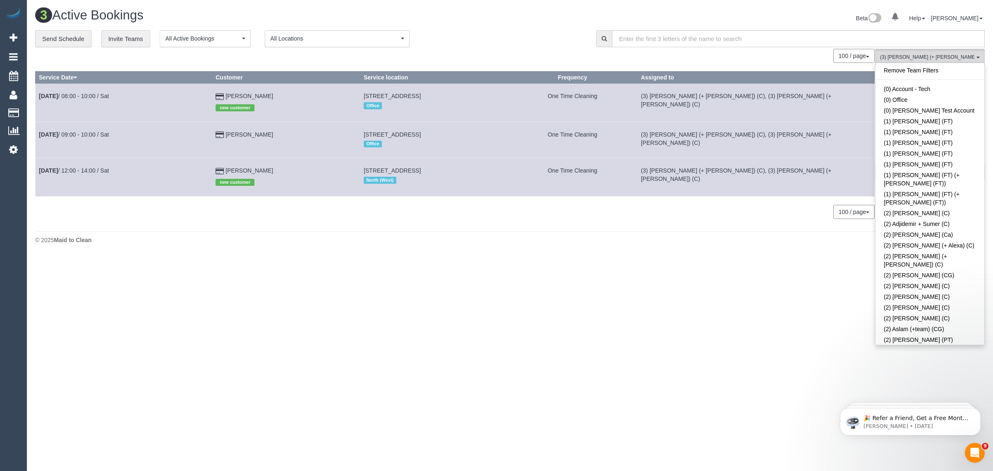
click at [922, 64] on div "Remove Team Filters (0) Account - Tech (0) Office (0) Raunak Test Account (1) D…" at bounding box center [930, 203] width 110 height 282
click at [896, 67] on link "Remove Team Filters" at bounding box center [929, 70] width 109 height 11
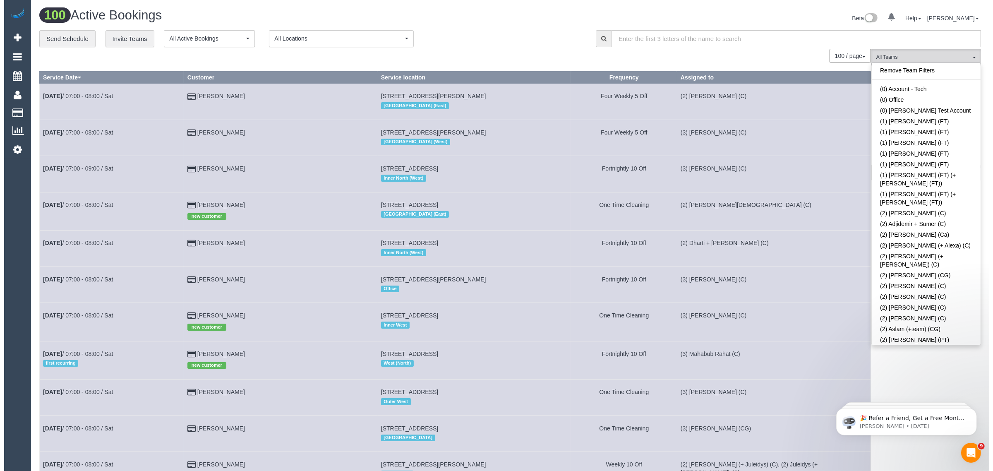
scroll to position [1849, 0]
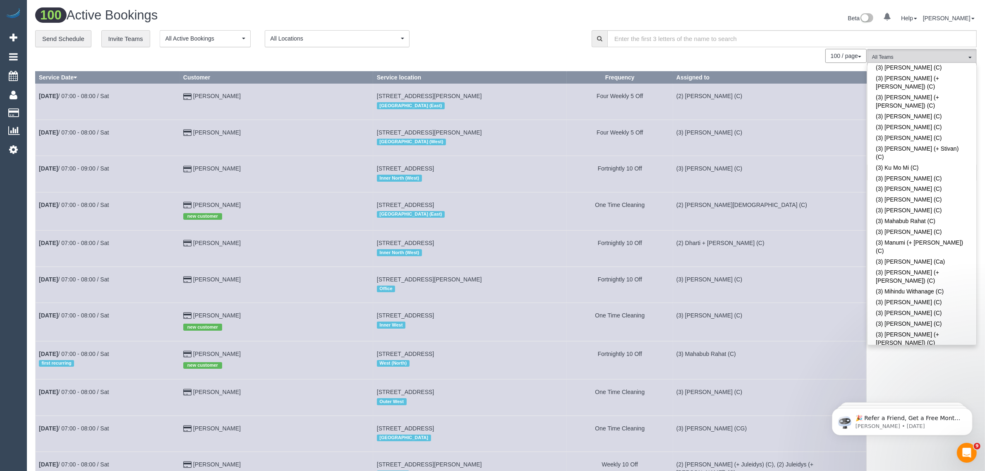
click at [547, 31] on div "**********" at bounding box center [307, 38] width 544 height 17
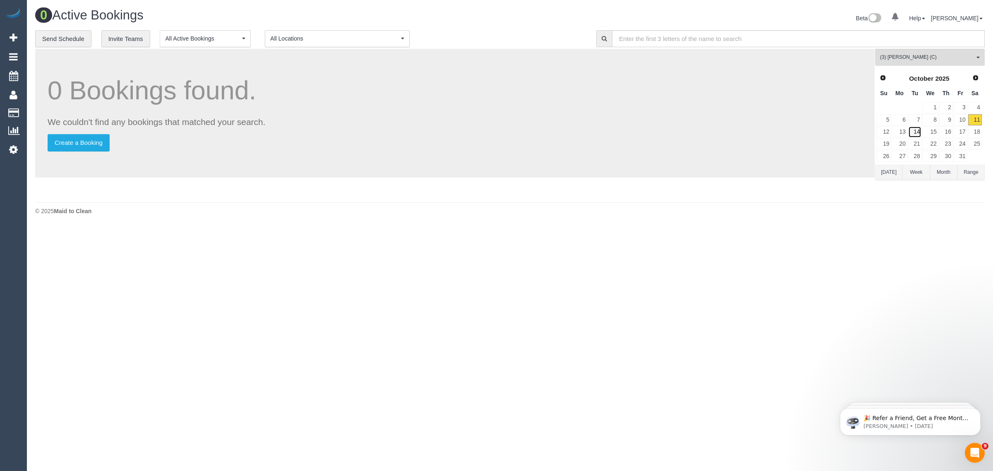
click at [917, 131] on link "14" at bounding box center [915, 131] width 14 height 11
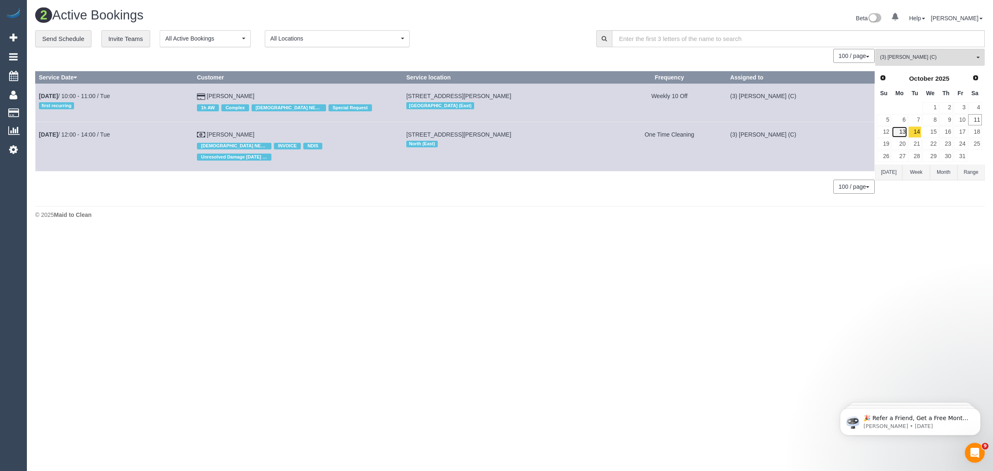
click at [900, 134] on link "13" at bounding box center [898, 131] width 15 height 11
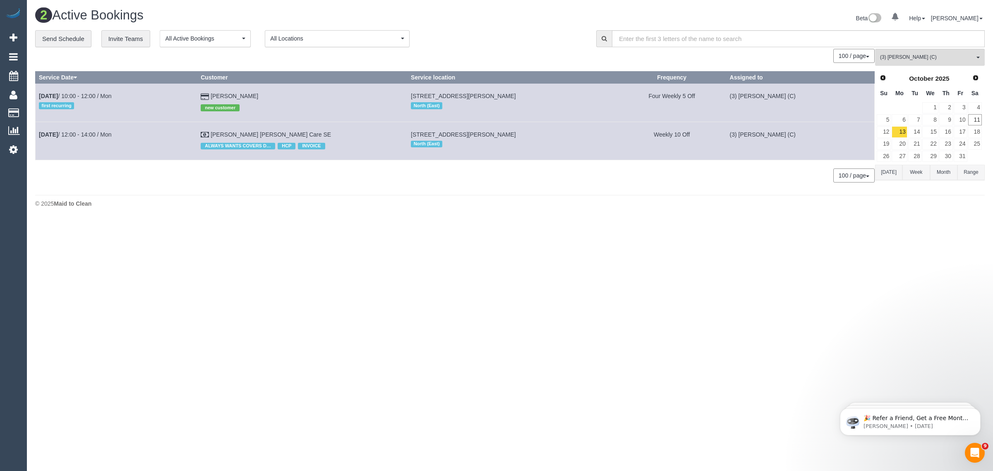
click at [385, 235] on body "0 Beta Your Notifications You have 0 alerts Add Booking Bookings Active Booking…" at bounding box center [496, 235] width 993 height 471
click at [913, 52] on button "(3) Sharon Sparks (C) All Teams" at bounding box center [930, 57] width 110 height 17
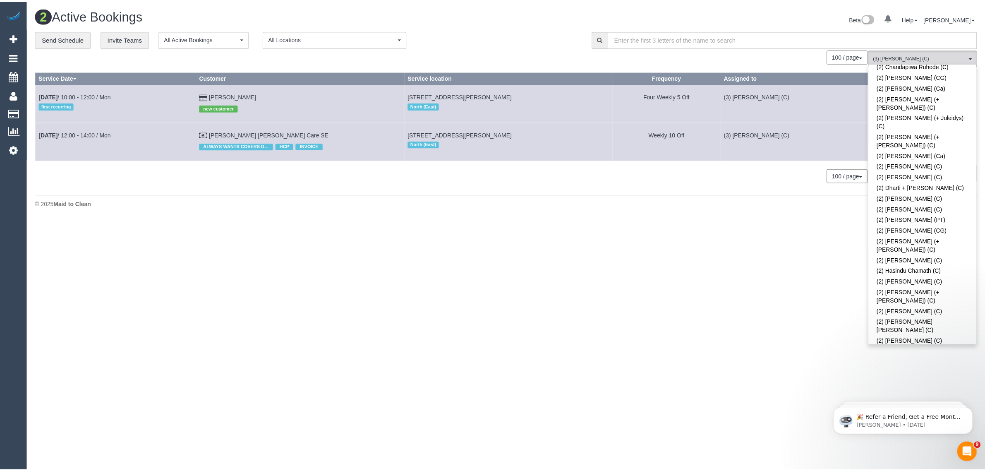
scroll to position [0, 0]
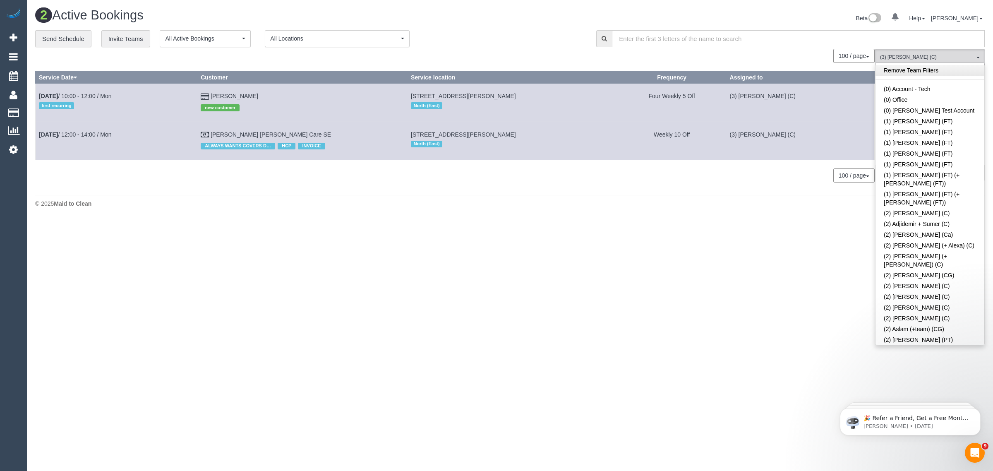
click at [948, 71] on link "Remove Team Filters" at bounding box center [929, 70] width 109 height 11
click at [495, 41] on div "**********" at bounding box center [309, 38] width 548 height 17
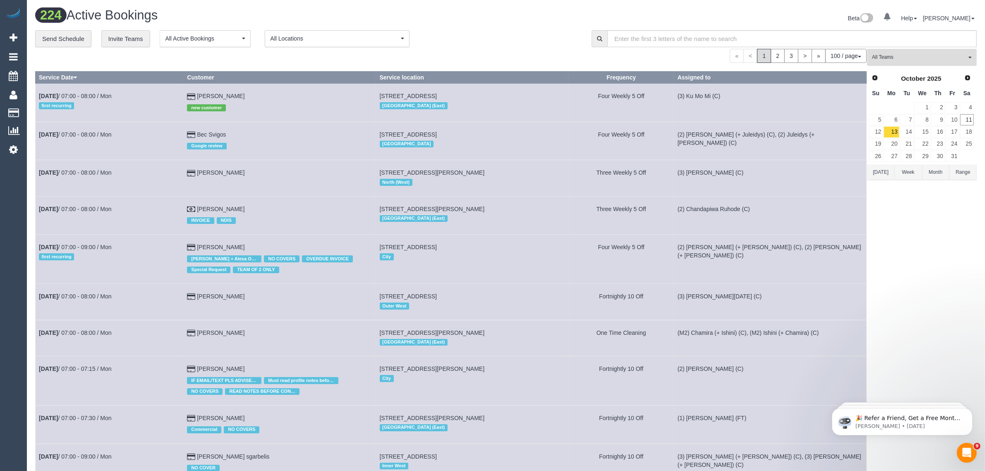
click at [921, 58] on span "All Teams" at bounding box center [919, 57] width 94 height 7
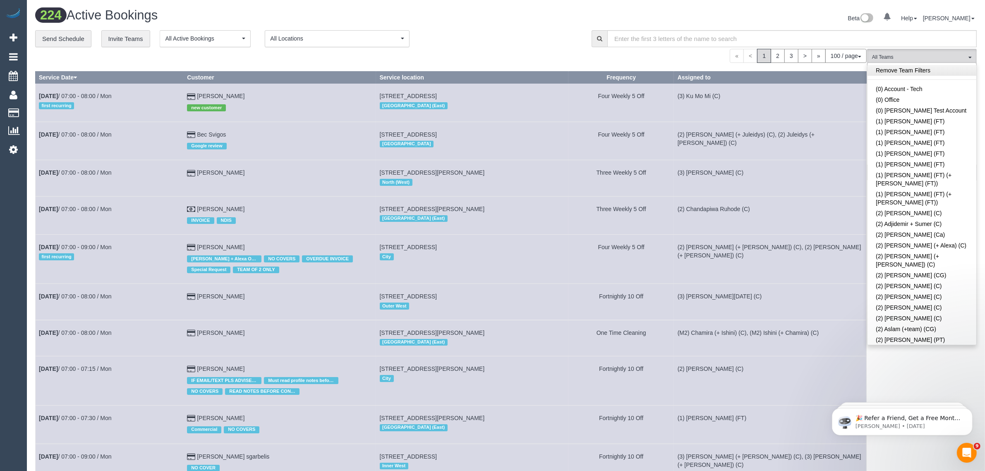
click at [921, 73] on link "Remove Team Filters" at bounding box center [921, 70] width 109 height 11
click at [530, 30] on div "**********" at bounding box center [307, 38] width 544 height 17
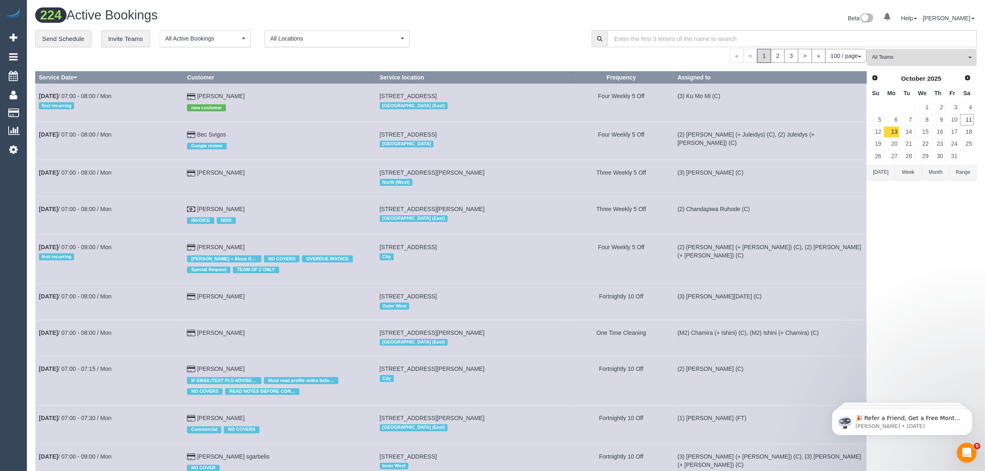
click at [948, 63] on button "All Teams" at bounding box center [922, 57] width 110 height 17
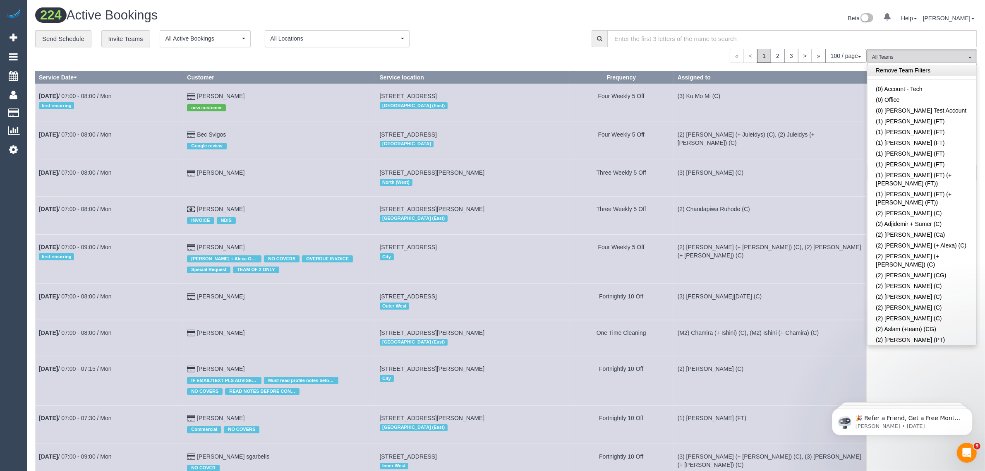
click at [953, 71] on link "Remove Team Filters" at bounding box center [921, 70] width 109 height 11
click at [552, 41] on div "**********" at bounding box center [307, 38] width 544 height 17
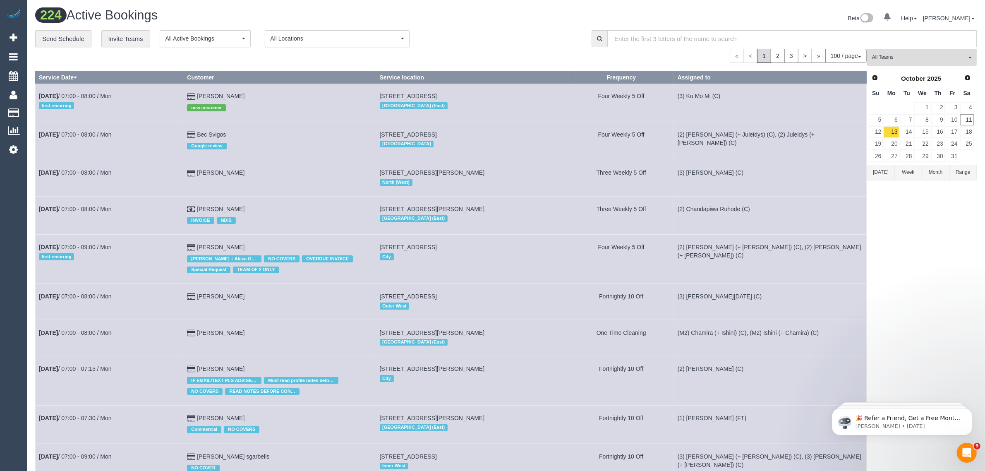
scroll to position [1949, 0]
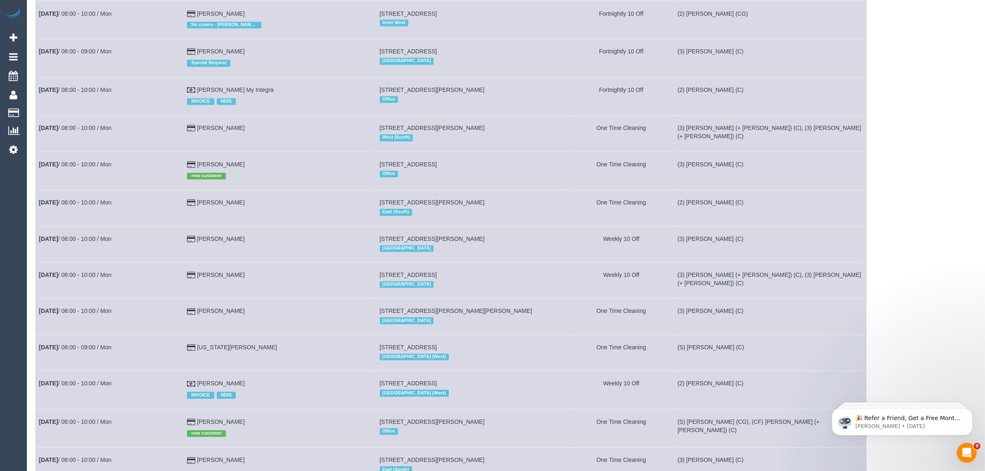
drag, startPoint x: 255, startPoint y: 233, endPoint x: 36, endPoint y: 234, distance: 219.6
click at [36, 234] on tr "Oct 13th / 08:00 - 10:00 / Mon Amy Hoddinott 25 Dominic St, Camberwell, VIC 312…" at bounding box center [451, 244] width 831 height 36
copy tr "Oct 13th / 08:00 - 10:00 / Mon Amy Hoddinott"
click at [197, 236] on link "Amy Hoddinott" at bounding box center [221, 239] width 48 height 7
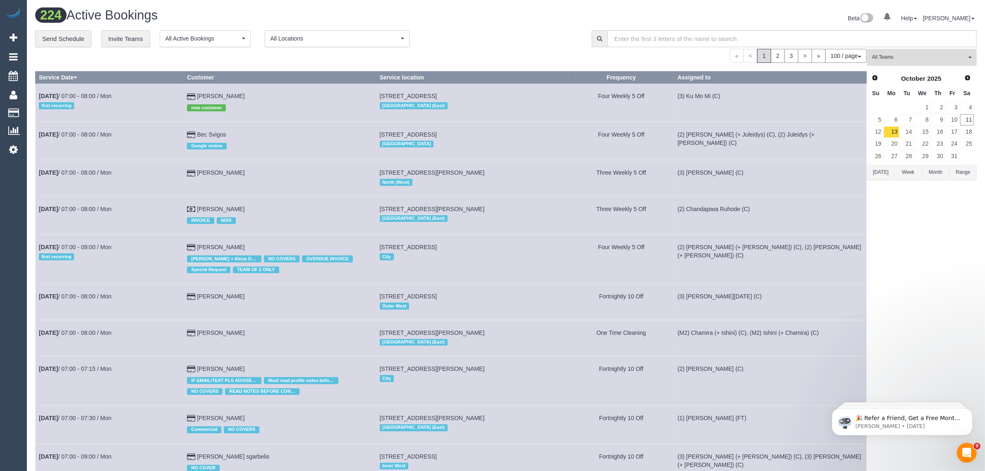
click at [889, 55] on span "All Teams" at bounding box center [919, 57] width 94 height 7
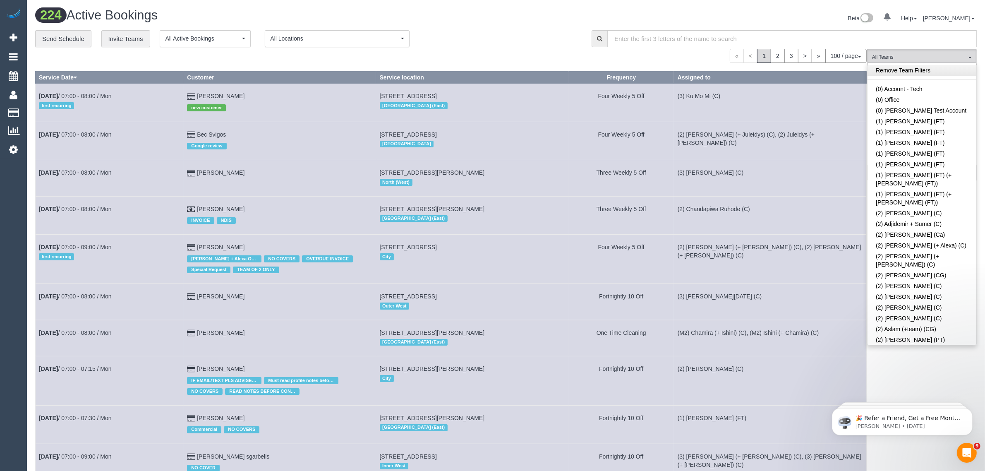
click at [941, 70] on link "Remove Team Filters" at bounding box center [921, 70] width 109 height 11
click at [554, 36] on div "**********" at bounding box center [307, 38] width 544 height 17
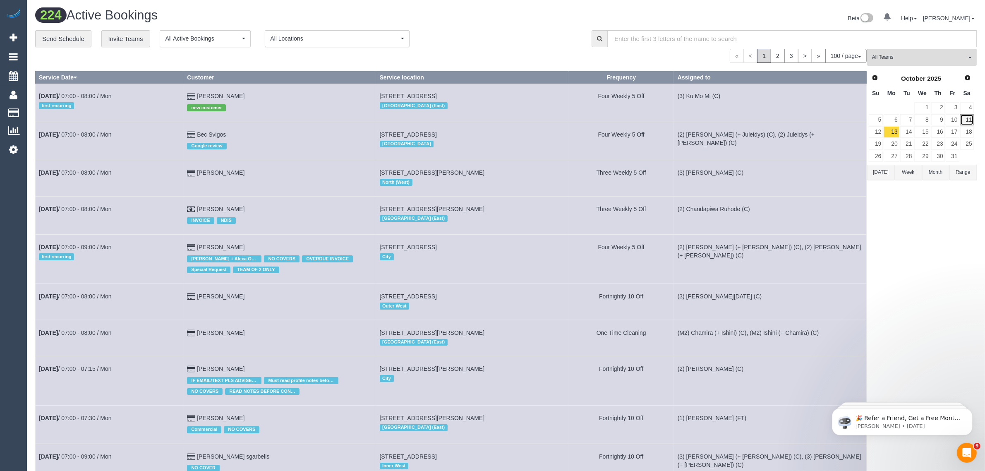
click at [962, 120] on link "11" at bounding box center [967, 119] width 14 height 11
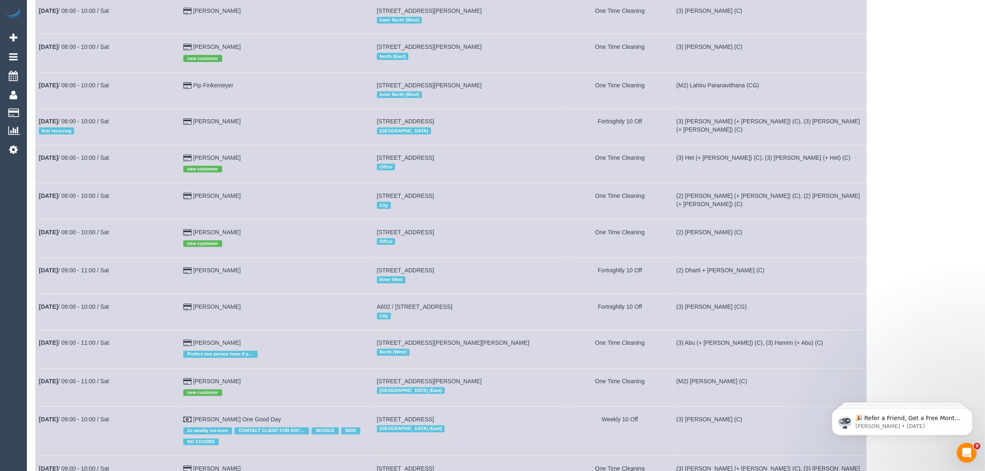
scroll to position [2520, 0]
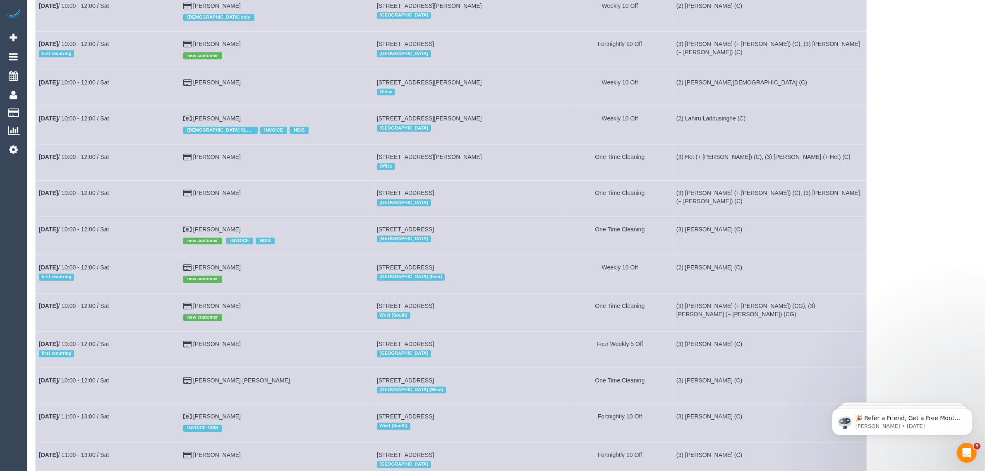
drag, startPoint x: 242, startPoint y: 234, endPoint x: 38, endPoint y: 239, distance: 203.9
click at [38, 239] on tr "Oct 11th / 10:00 - 12:00 / Sat Maria Cooper new customer INVOICE NDIS 800 River…" at bounding box center [451, 235] width 831 height 38
copy tr "Oct 11th / 10:00 - 12:00 / Sat Maria Cooper"
click at [521, 238] on td "800 Riversdale Road,, Camberwell, VIC 3124 Inner East" at bounding box center [470, 235] width 194 height 38
drag, startPoint x: 516, startPoint y: 237, endPoint x: 383, endPoint y: 228, distance: 133.4
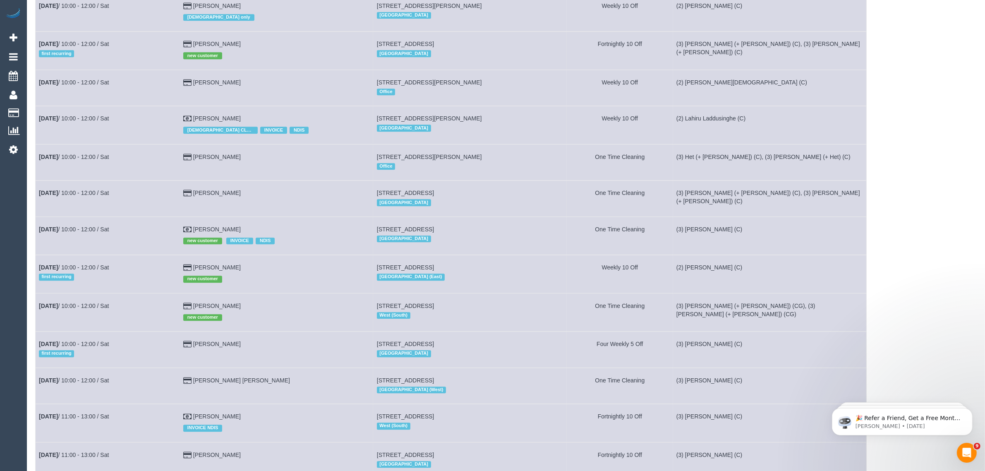
click at [383, 228] on td "800 Riversdale Road,, Camberwell, VIC 3124 Inner East" at bounding box center [470, 235] width 194 height 38
copy span "800 Riversdale Road,, Camberwell, VIC 3124"
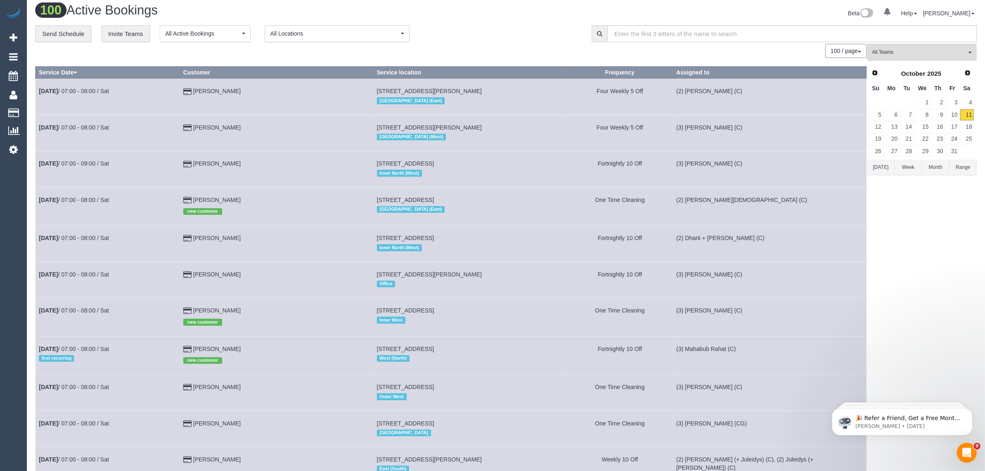
scroll to position [0, 0]
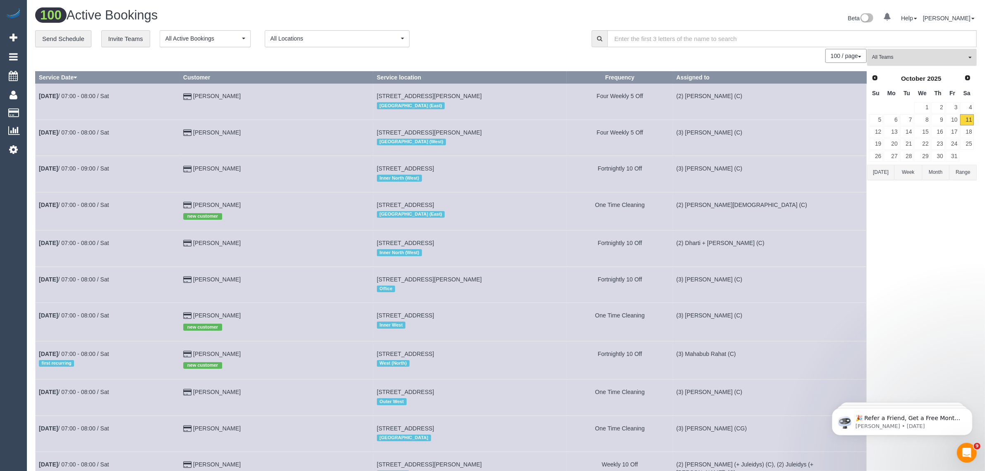
click at [910, 57] on span "All Teams" at bounding box center [919, 57] width 94 height 7
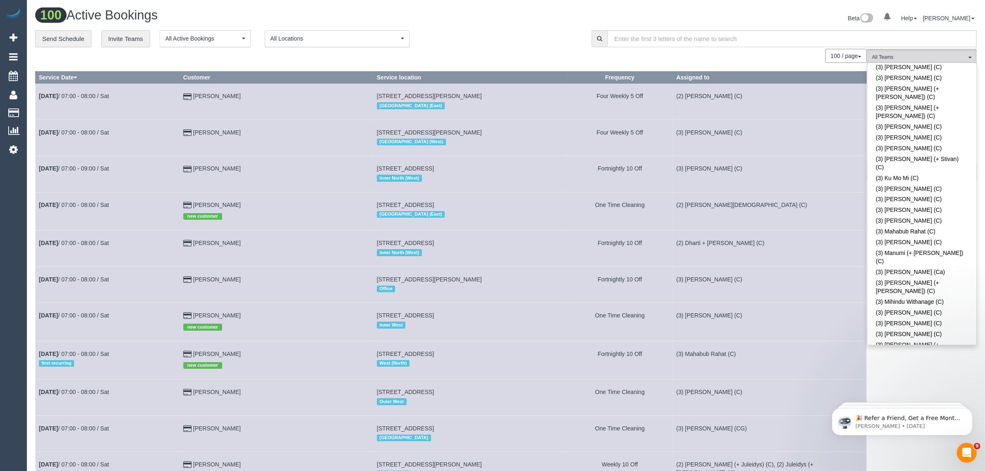
click at [547, 31] on div "**********" at bounding box center [307, 38] width 544 height 17
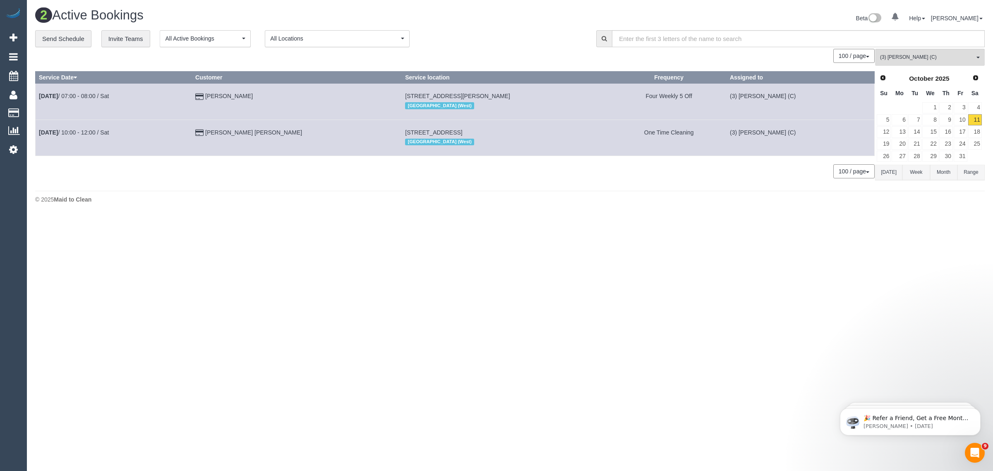
click at [643, 286] on body "0 Beta Your Notifications You have 0 alerts Add Booking Bookings Active Booking…" at bounding box center [496, 235] width 993 height 471
drag, startPoint x: 275, startPoint y: 133, endPoint x: 38, endPoint y: 126, distance: 237.9
click at [38, 126] on tr "Oct 11th / 10:00 - 12:00 / Sat Daniella Joshua 4 Vine Grove, Carnegie, VIC 3163…" at bounding box center [455, 138] width 839 height 36
drag, startPoint x: 88, startPoint y: 127, endPoint x: 86, endPoint y: 133, distance: 6.5
click at [902, 132] on link "13" at bounding box center [898, 131] width 15 height 11
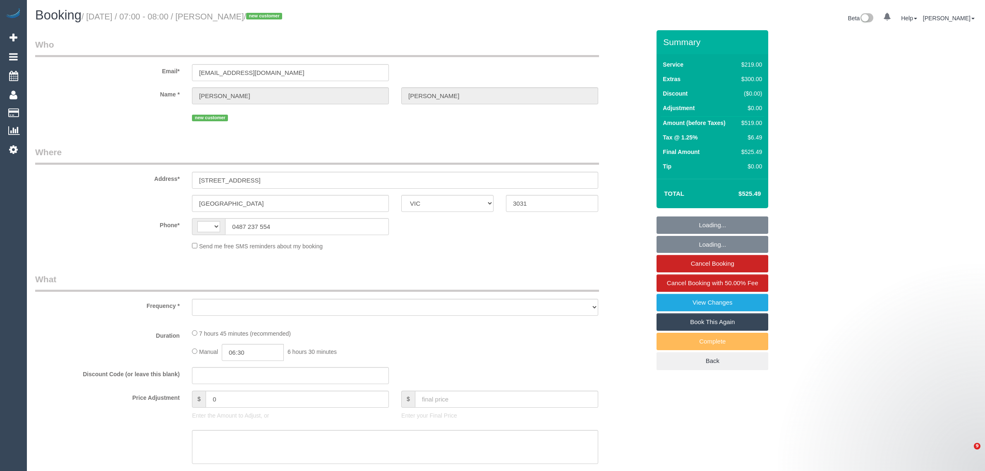
select select "VIC"
select select "string:stripe-pm_1SD9zQ2GScqysDRVfAnk6Eus"
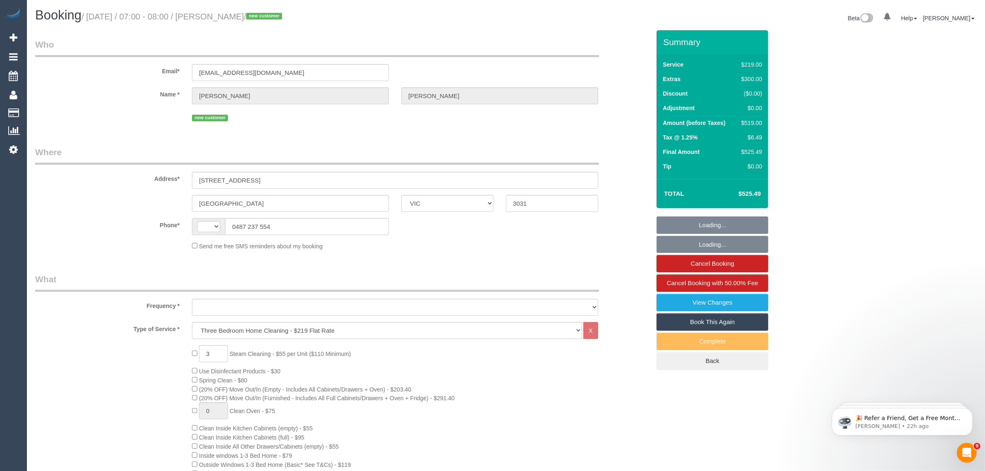
select select "string:AU"
select select "object:685"
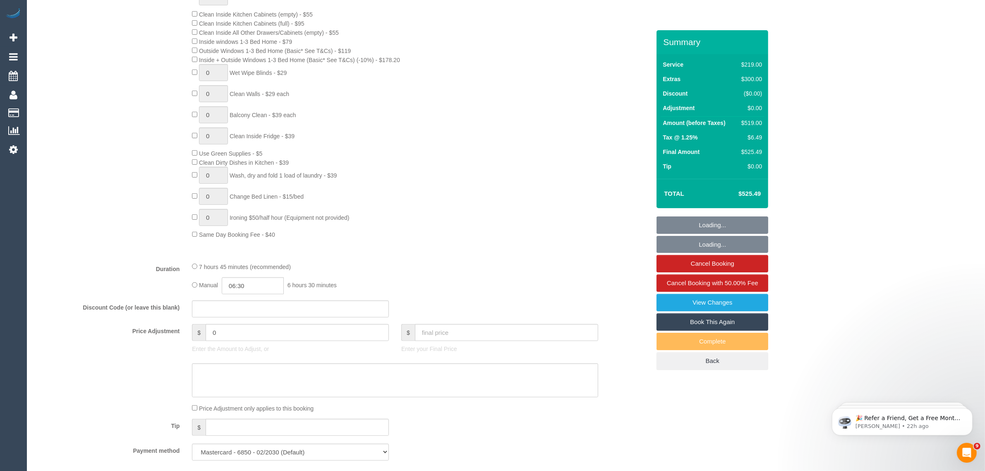
select select "number:29"
select select "number:14"
select select "number:18"
select select "number:24"
select select "number:26"
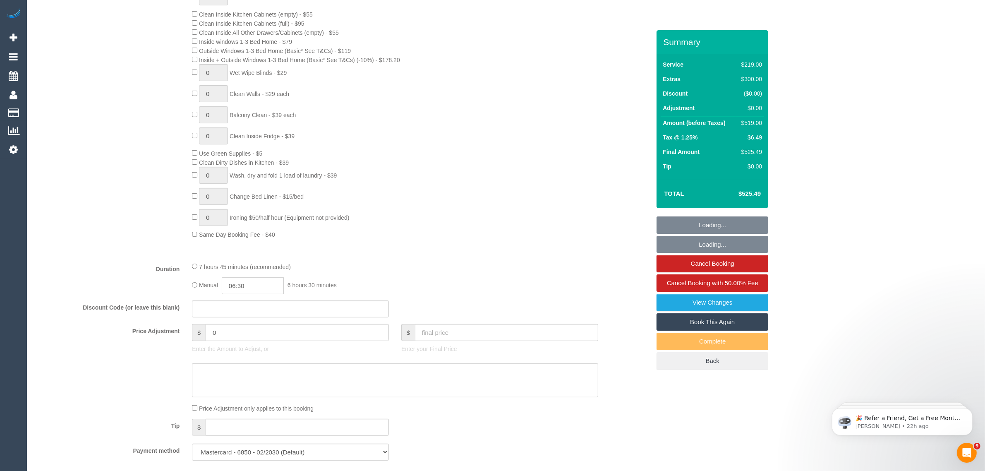
select select "object:1354"
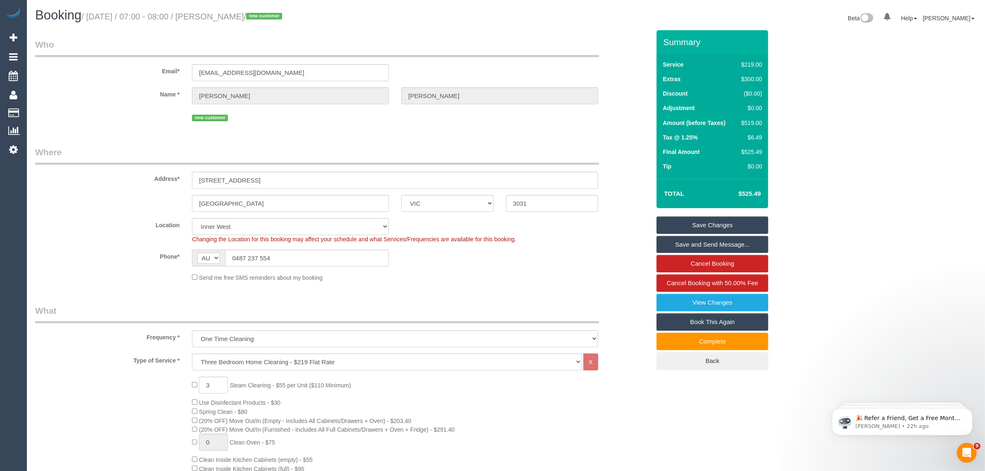
click at [285, 246] on sui-booking-location "Location Office City East (North) East (South) Inner East Inner North (East) In…" at bounding box center [342, 250] width 615 height 64
click at [285, 247] on sui-booking-location "Location Office City East (North) East (South) Inner East Inner North (East) In…" at bounding box center [342, 250] width 615 height 64
click at [288, 257] on input "0487 237 554" at bounding box center [307, 257] width 164 height 17
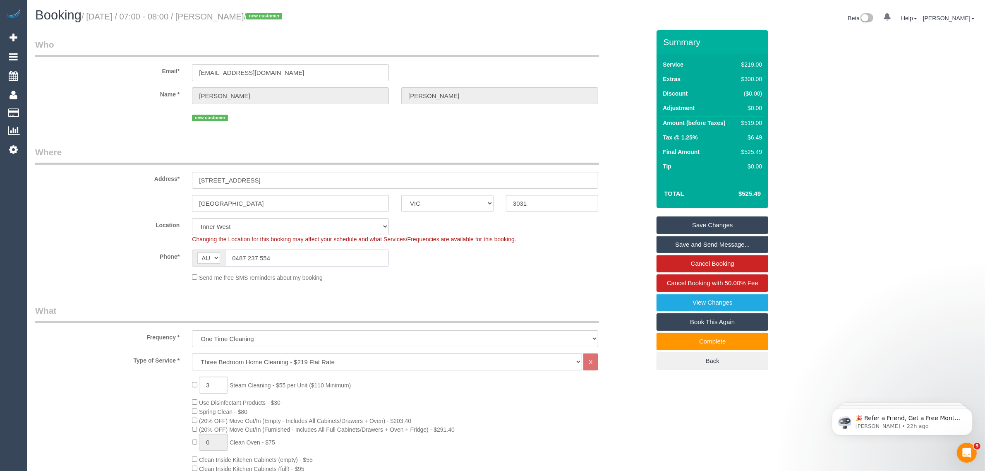
click at [288, 257] on input "0487 237 554" at bounding box center [307, 257] width 164 height 17
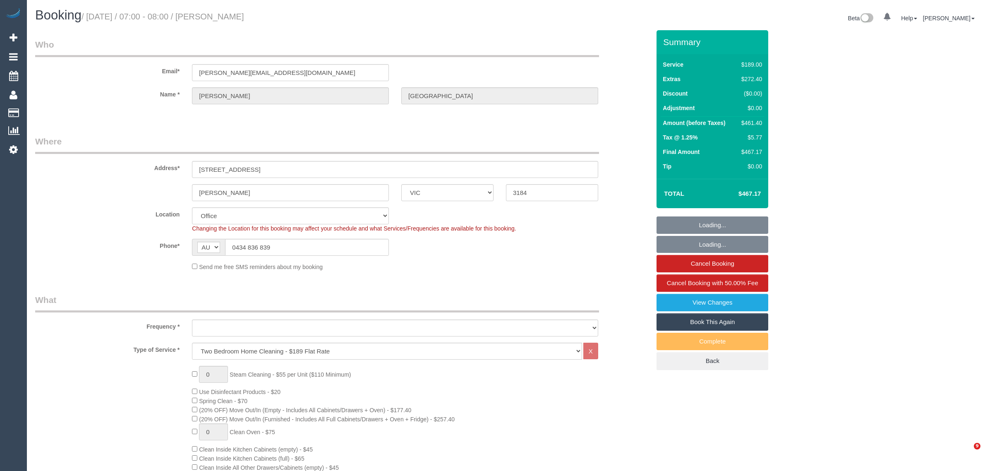
select select "VIC"
select select "number:27"
select select "number:14"
select select "number:19"
select select "number:24"
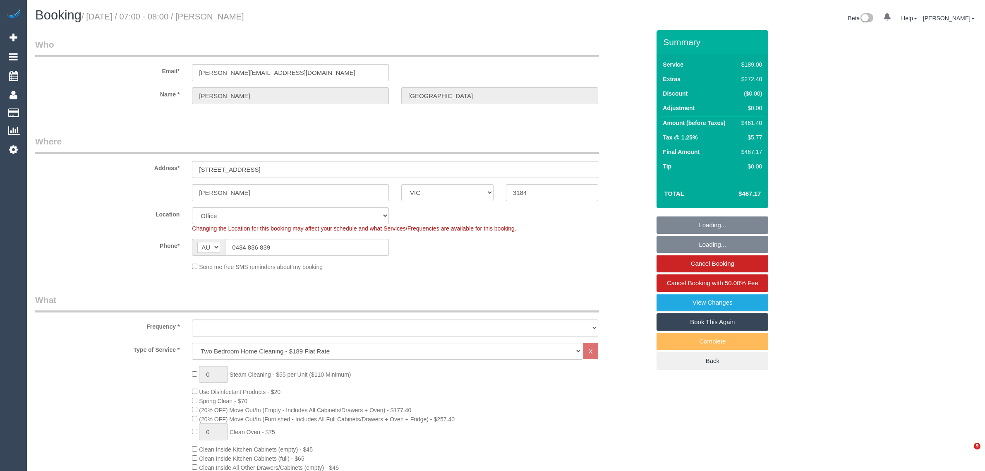
select select "number:33"
select select "number:13"
select select "object:2130"
select select "string:stripe-pm_1SFsZC2GScqysDRVBy5dibsM"
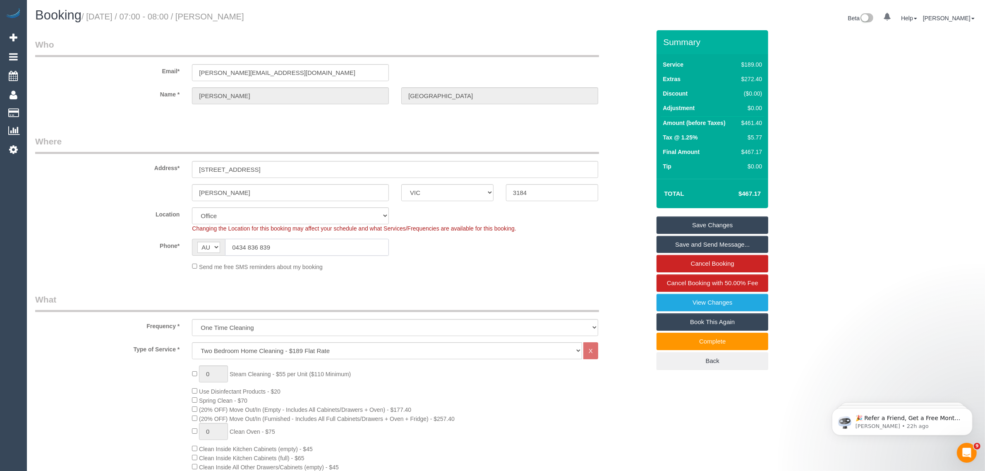
click at [325, 243] on input "0434 836 839" at bounding box center [307, 247] width 164 height 17
drag, startPoint x: 280, startPoint y: 29, endPoint x: 269, endPoint y: 22, distance: 13.5
drag, startPoint x: 284, startPoint y: 19, endPoint x: 215, endPoint y: 20, distance: 68.7
click at [215, 20] on h1 "Booking / October 11, 2025 / 07:00 - 08:00 / Stacey Maitland" at bounding box center [267, 15] width 464 height 14
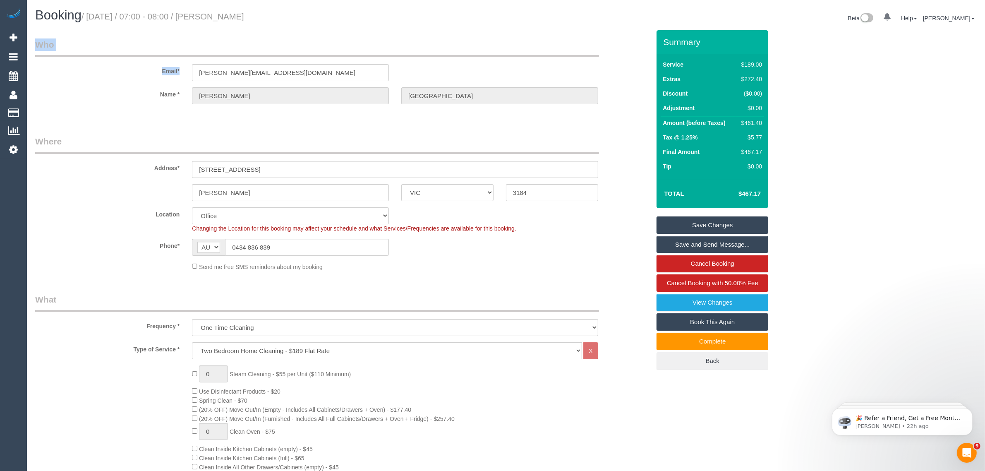
copy small "Stacey Maitland"
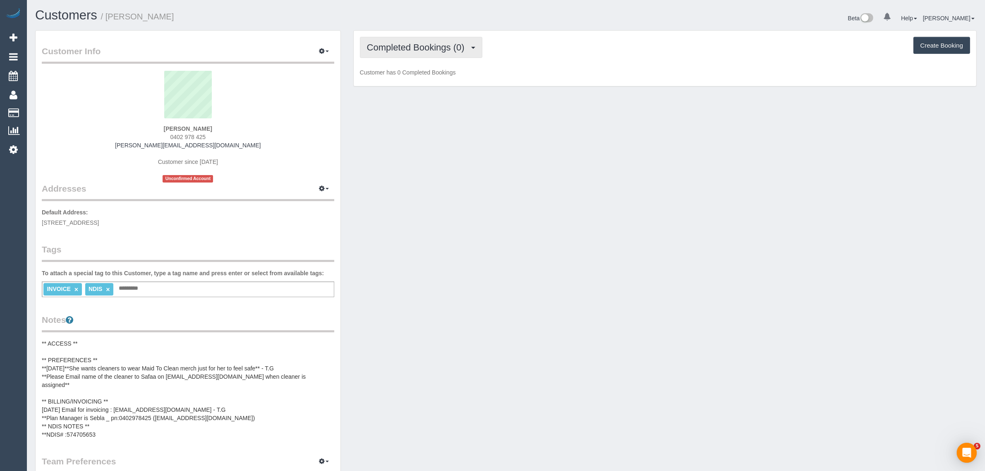
click at [422, 47] on span "Completed Bookings (0)" at bounding box center [418, 47] width 102 height 10
click at [406, 76] on link "Upcoming Bookings (1)" at bounding box center [403, 77] width 86 height 11
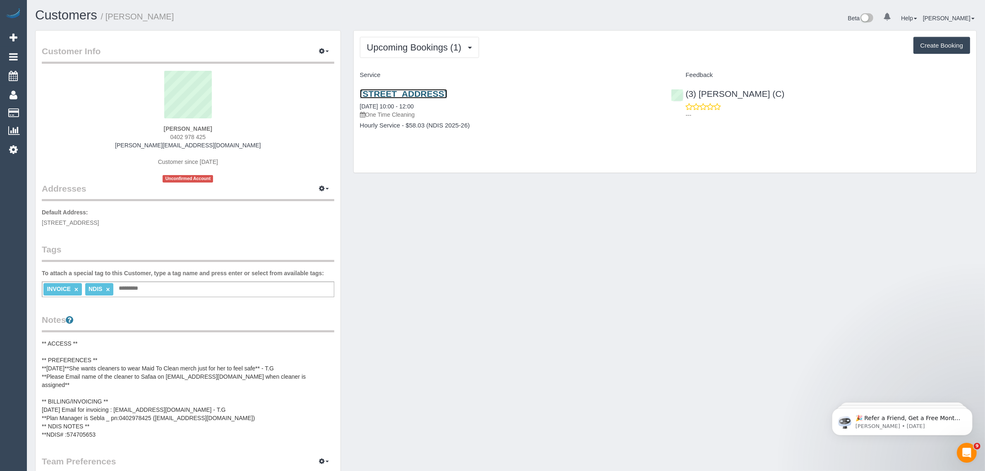
click at [447, 92] on link "800 Riversdale Road,, Camberwell, VIC 3124" at bounding box center [403, 94] width 87 height 10
click at [193, 135] on span "0402 978 425" at bounding box center [188, 137] width 36 height 7
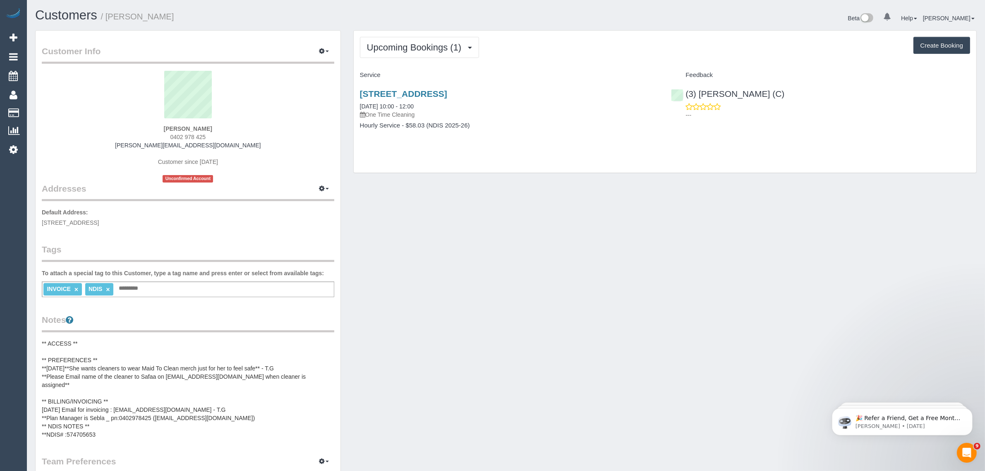
click at [193, 135] on span "0402 978 425" at bounding box center [188, 137] width 36 height 7
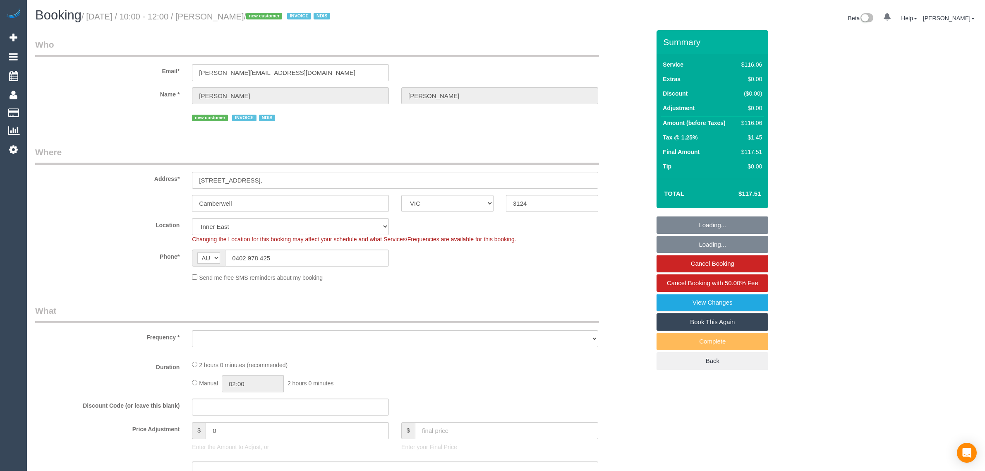
select select "VIC"
select select "object:1434"
select select "number:28"
select select "number:14"
select select "number:19"
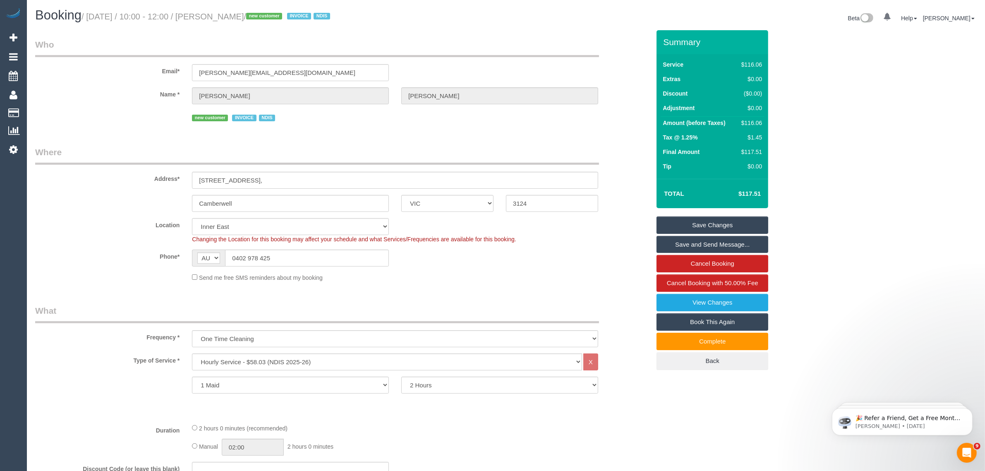
click at [619, 209] on div "Camberwell ACT NSW NT QLD SA TAS VIC WA 3124" at bounding box center [342, 203] width 627 height 17
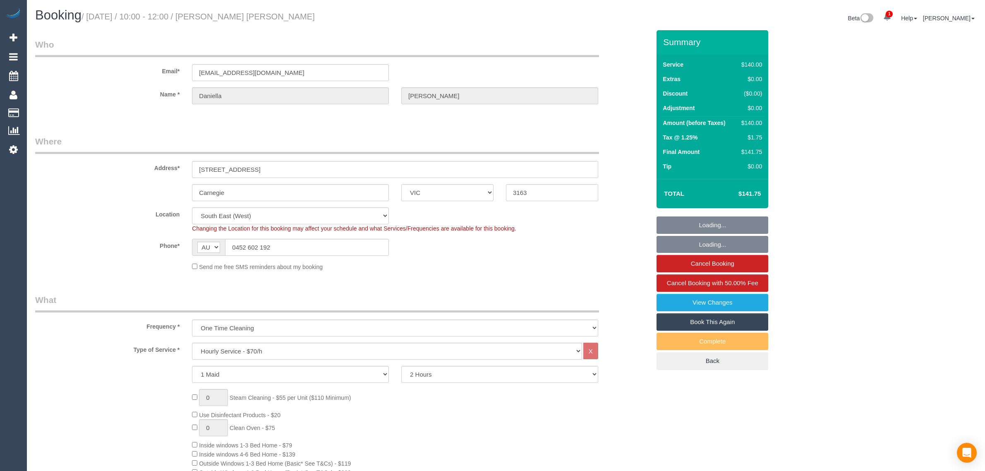
select select "VIC"
select select "number:27"
select select "number:14"
select select "number:19"
select select "number:25"
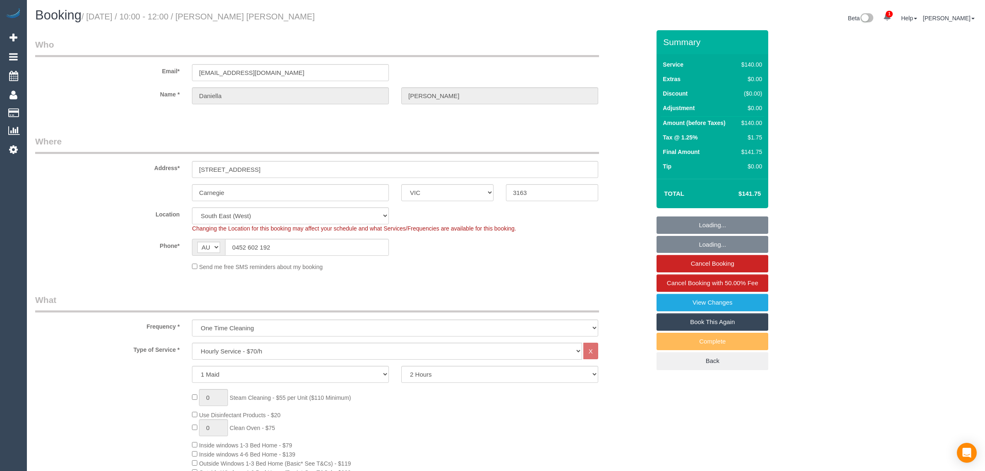
select select "number:13"
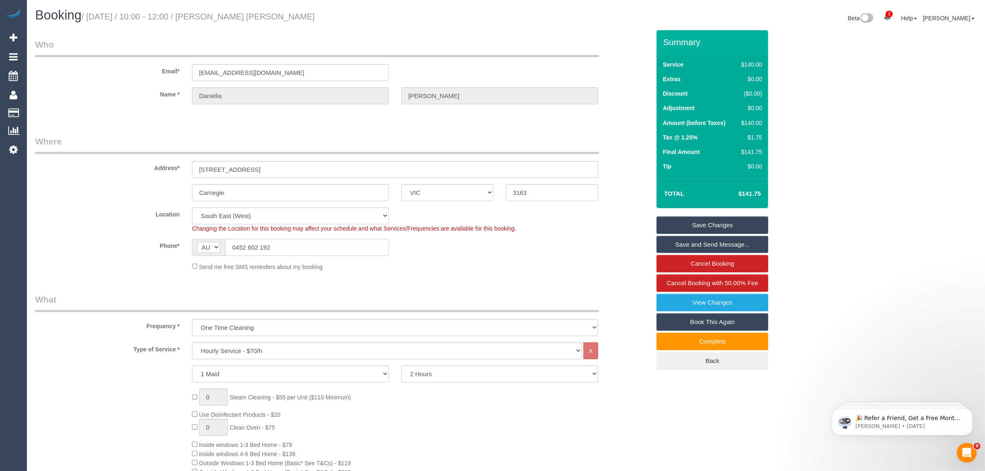
click at [300, 250] on input "0452 602 192" at bounding box center [307, 247] width 164 height 17
click at [307, 251] on input "0452 602 192" at bounding box center [307, 247] width 164 height 17
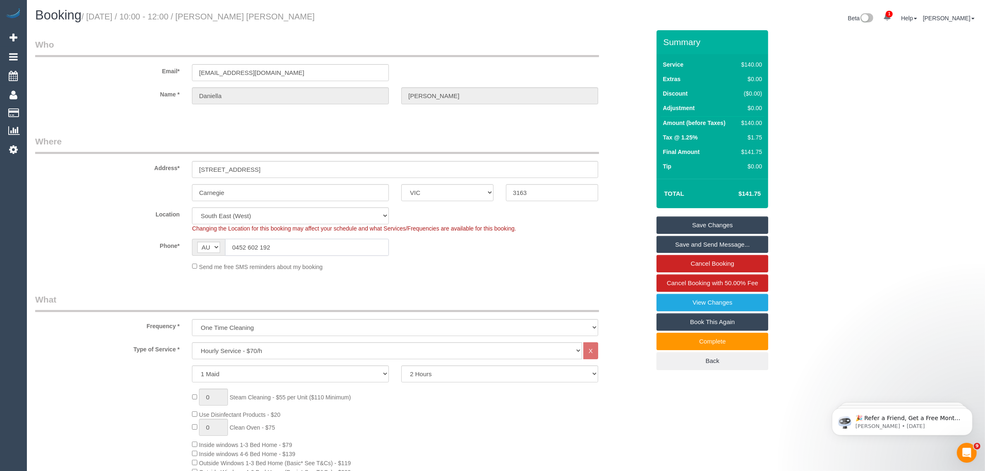
click at [307, 251] on input "0452 602 192" at bounding box center [307, 247] width 164 height 17
drag, startPoint x: 449, startPoint y: 284, endPoint x: 505, endPoint y: 332, distance: 73.9
click at [493, 253] on div "Phone* AF AL DZ AD AO AI AQ AG AR AM AW AU AT AZ BS BH BD BB BY BE BZ BJ BM BT …" at bounding box center [342, 247] width 627 height 17
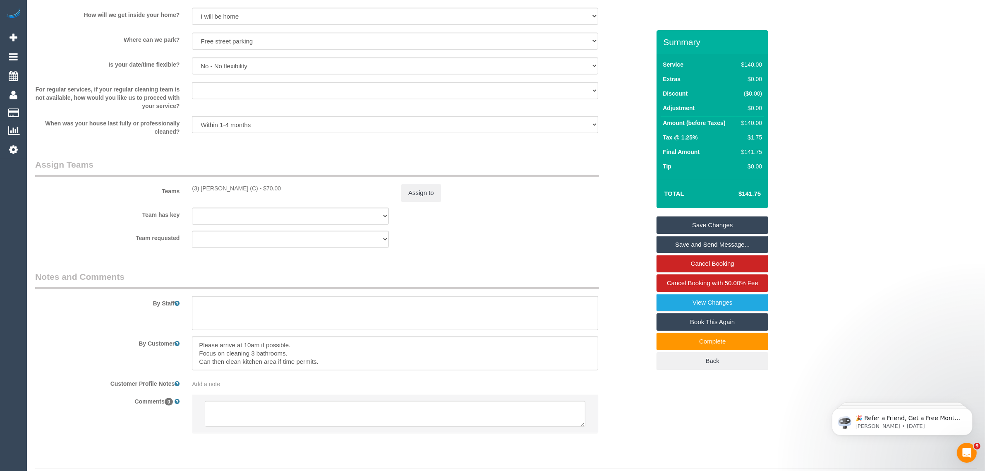
scroll to position [1153, 0]
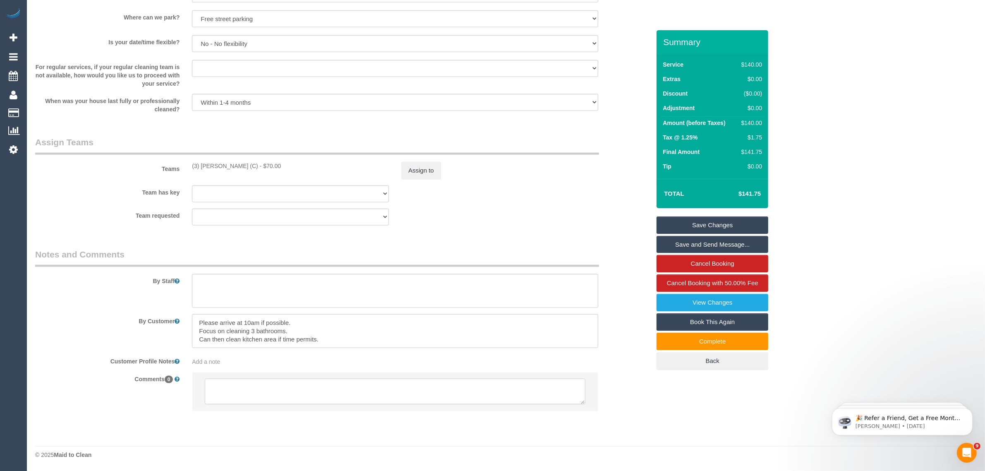
click at [396, 394] on textarea at bounding box center [395, 391] width 380 height 26
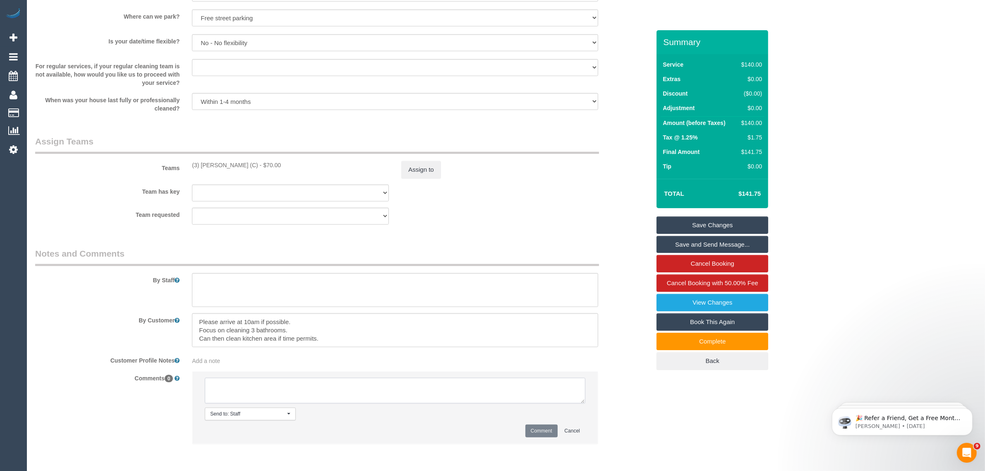
paste textarea "Cleaner(s) Unassigned: Reason Unassigned: Contact via: Which message sent: Addi…"
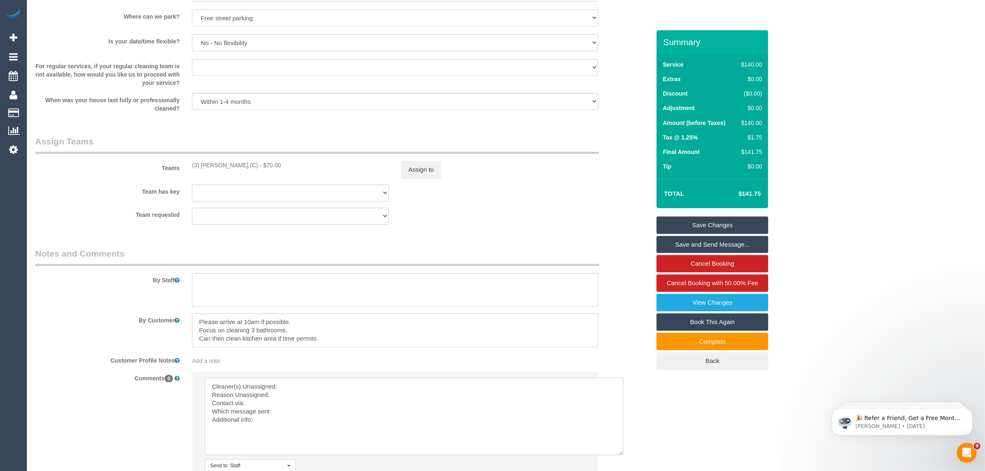
drag, startPoint x: 582, startPoint y: 398, endPoint x: 621, endPoint y: 450, distance: 64.7
click at [621, 450] on textarea at bounding box center [414, 416] width 419 height 77
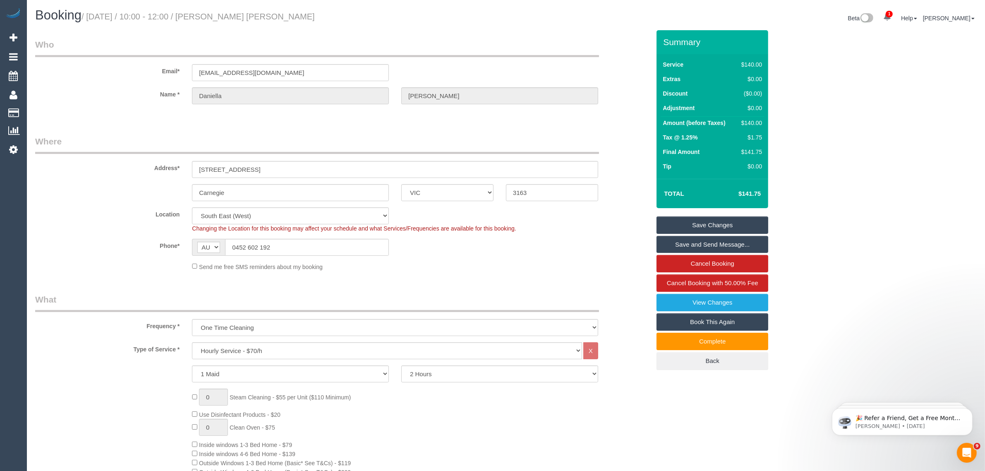
drag, startPoint x: 216, startPoint y: 17, endPoint x: 279, endPoint y: 19, distance: 62.9
click at [279, 19] on h1 "Booking / October 11, 2025 / 10:00 - 12:00 / Daniella Joshua" at bounding box center [267, 15] width 464 height 14
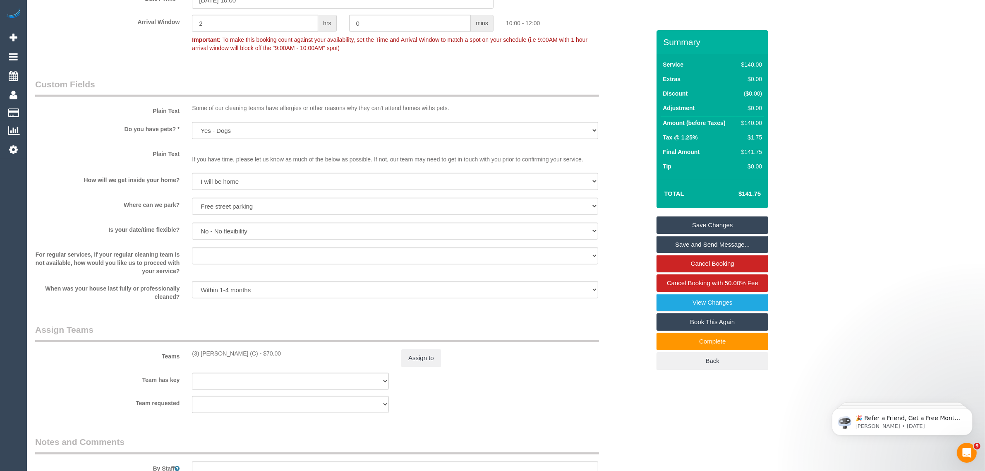
scroll to position [1034, 0]
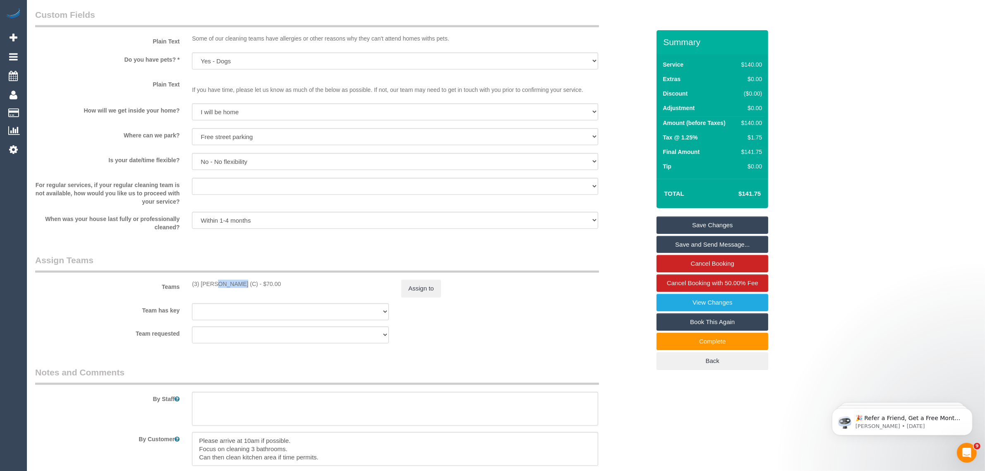
drag, startPoint x: 191, startPoint y: 286, endPoint x: 222, endPoint y: 281, distance: 31.8
click at [218, 280] on div "(3) Shani Moloney (C) - $70.00" at bounding box center [290, 284] width 209 height 8
drag, startPoint x: 704, startPoint y: 435, endPoint x: 689, endPoint y: 426, distance: 17.6
drag, startPoint x: 185, startPoint y: 282, endPoint x: 247, endPoint y: 282, distance: 62.4
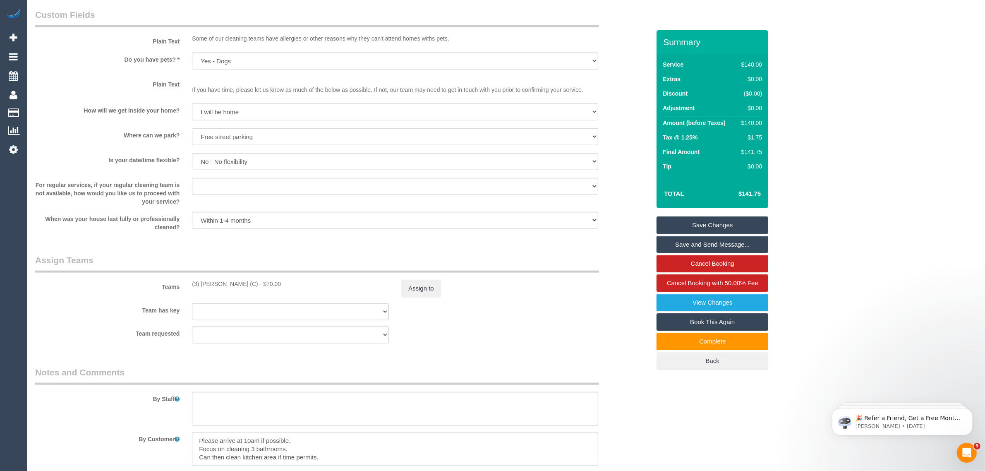
click at [247, 282] on div "Teams (3) Shani Moloney (C) - $70.00 Assign to" at bounding box center [342, 275] width 627 height 43
copy div "(3) Shani Moloney (C"
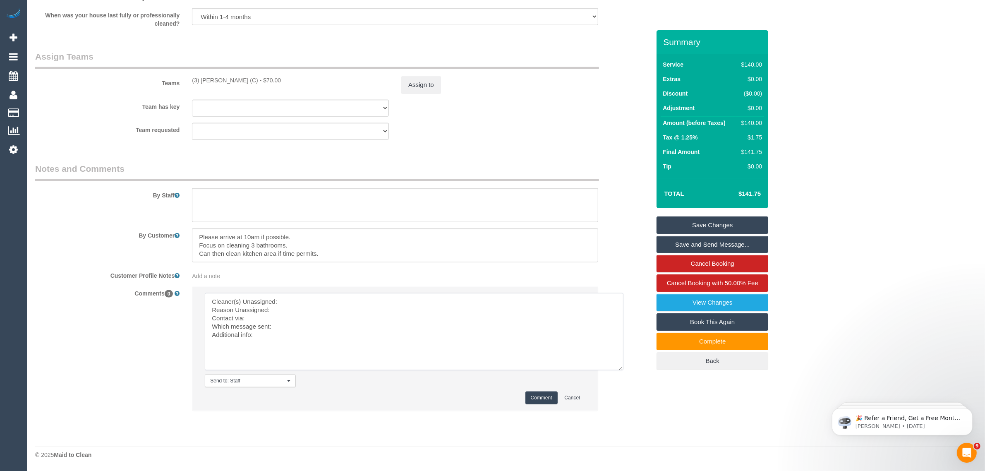
click at [341, 302] on textarea at bounding box center [414, 331] width 419 height 77
paste textarea "(3) Shani Moloney (C"
click at [213, 311] on textarea at bounding box center [414, 331] width 419 height 77
click at [429, 322] on textarea at bounding box center [414, 331] width 419 height 77
click at [423, 81] on button "Assign to" at bounding box center [421, 84] width 40 height 17
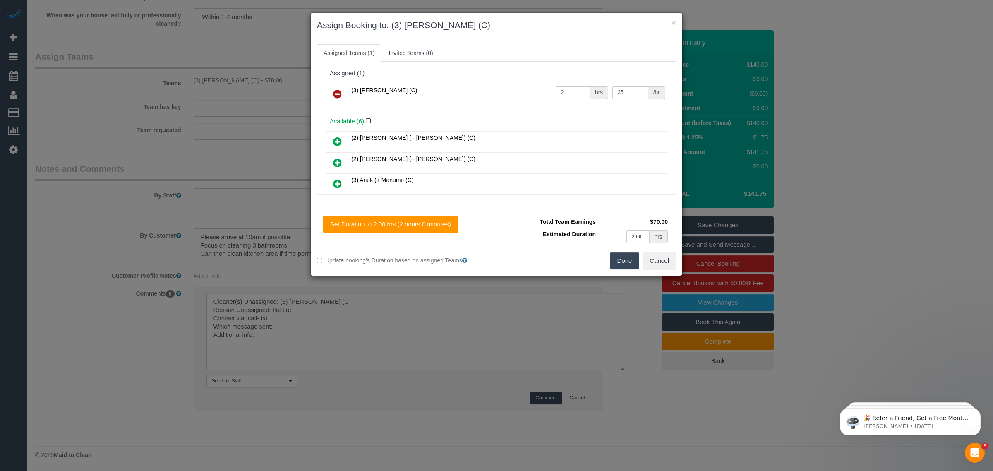
click at [338, 92] on icon at bounding box center [337, 94] width 9 height 10
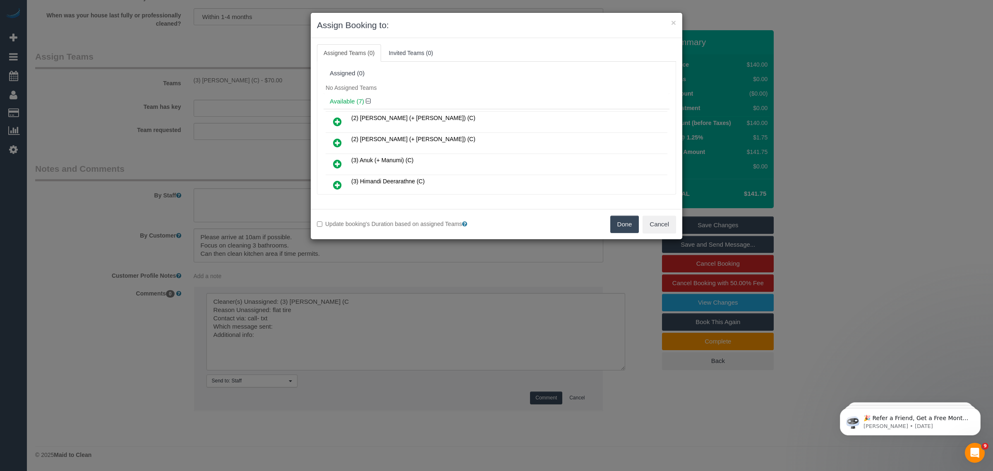
click at [621, 222] on button "Done" at bounding box center [624, 223] width 29 height 17
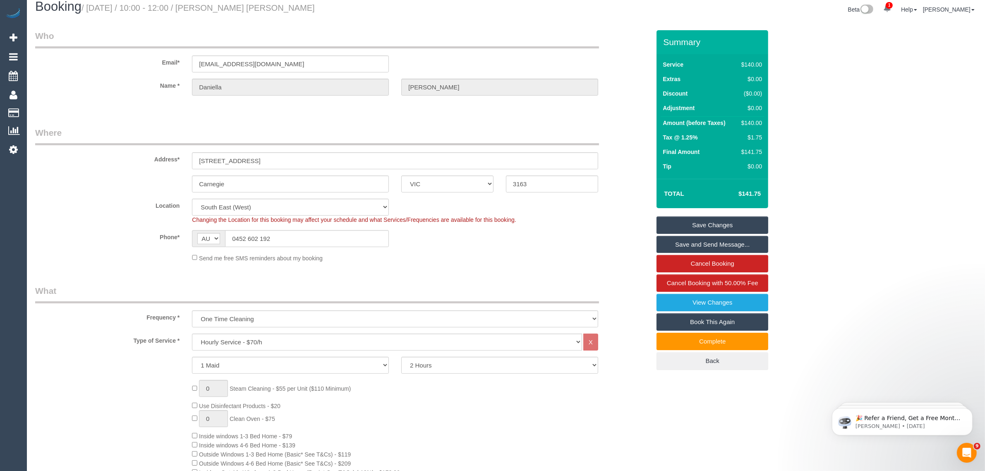
scroll to position [0, 0]
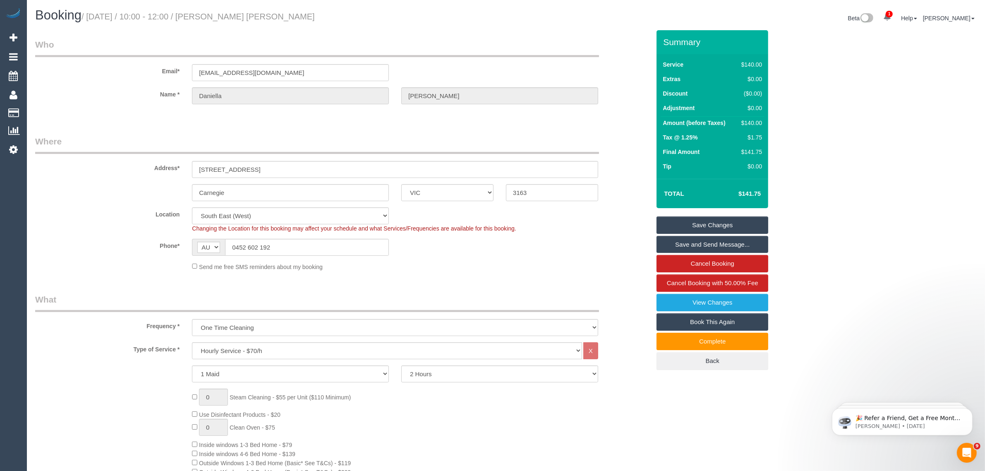
drag, startPoint x: 278, startPoint y: 22, endPoint x: 215, endPoint y: 17, distance: 63.0
click at [215, 17] on h1 "Booking / October 11, 2025 / 10:00 - 12:00 / Daniella Joshua" at bounding box center [267, 15] width 464 height 14
copy small "[PERSON_NAME] [PERSON_NAME]"
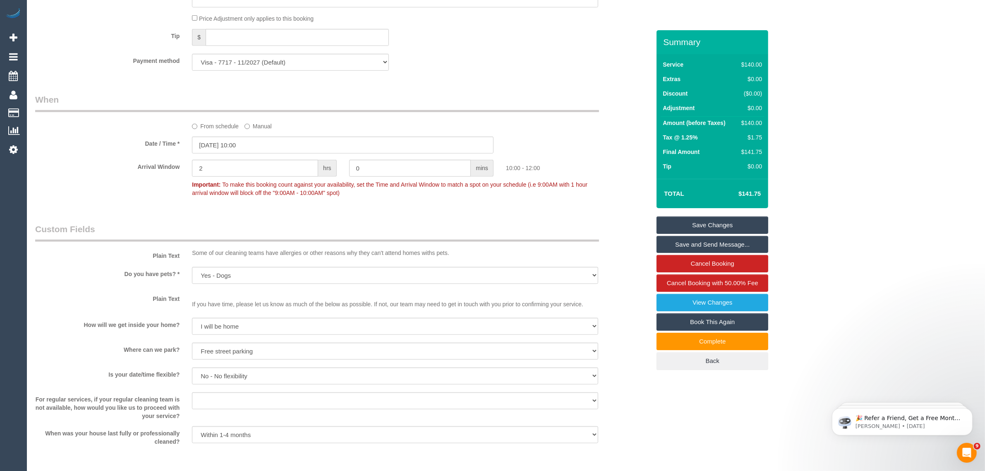
scroll to position [1239, 0]
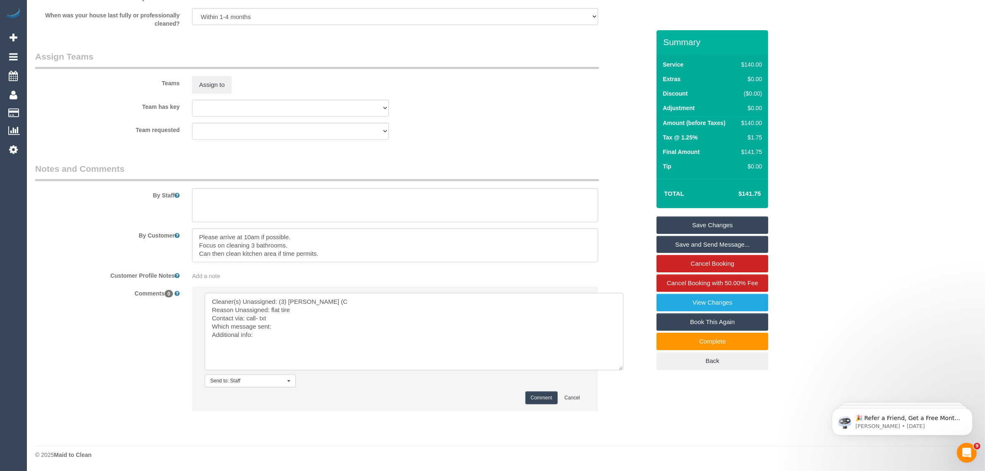
click at [330, 327] on textarea at bounding box center [414, 331] width 419 height 77
type textarea "Cleaner(s) Unassigned: (3) Shani Moloney (C Reason Unassigned: flat tire Contac…"
click at [531, 390] on li "Send to: Staff Nothing selected Send to: Staff Send to: Customer Send to: Team …" at bounding box center [394, 349] width 405 height 124
click at [536, 397] on button "Comment" at bounding box center [541, 397] width 32 height 13
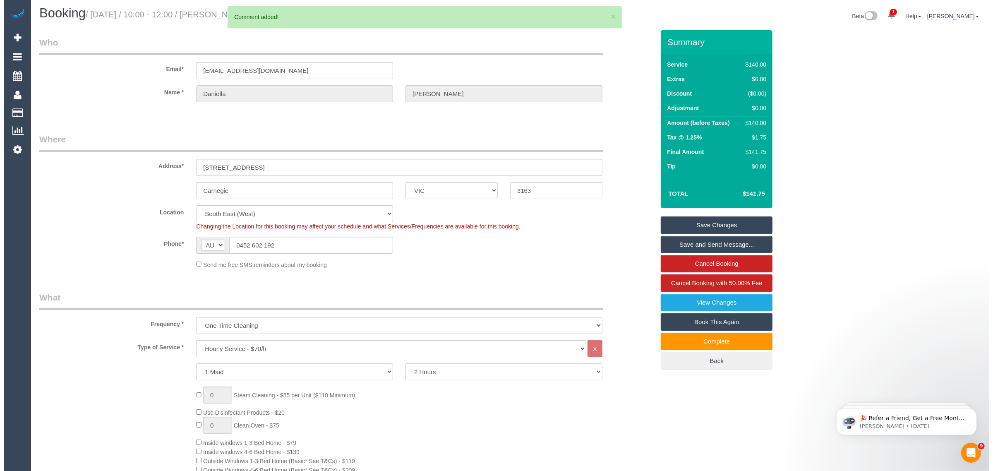
scroll to position [0, 0]
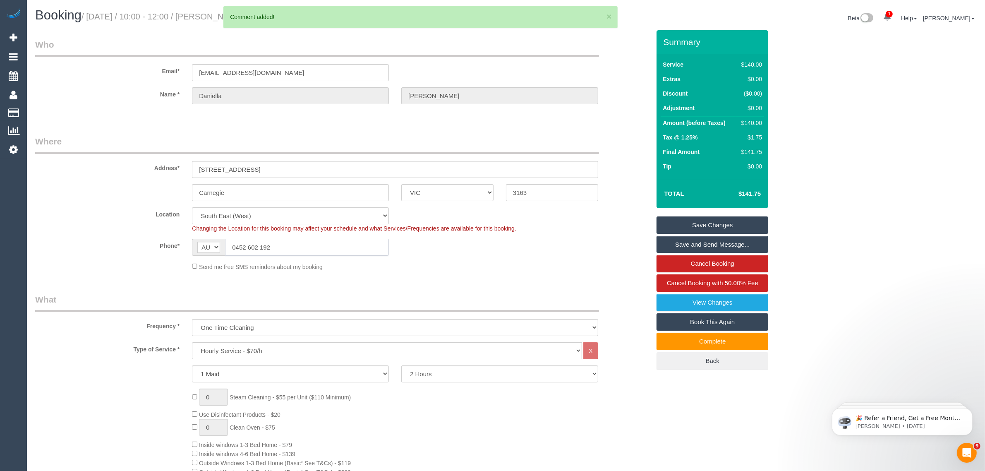
click at [344, 248] on input "0452 602 192" at bounding box center [307, 247] width 164 height 17
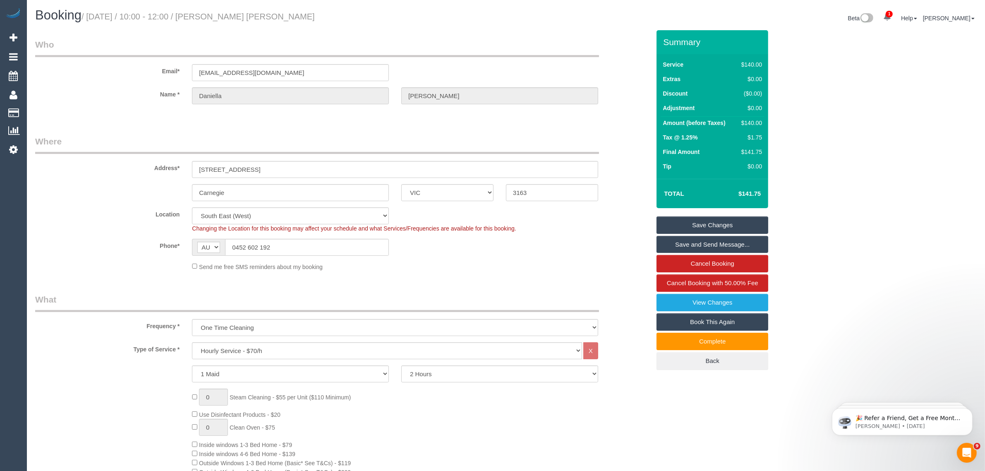
click at [452, 266] on div "Send me free SMS reminders about my booking" at bounding box center [395, 266] width 419 height 9
click at [704, 223] on link "Save Changes" at bounding box center [712, 224] width 112 height 17
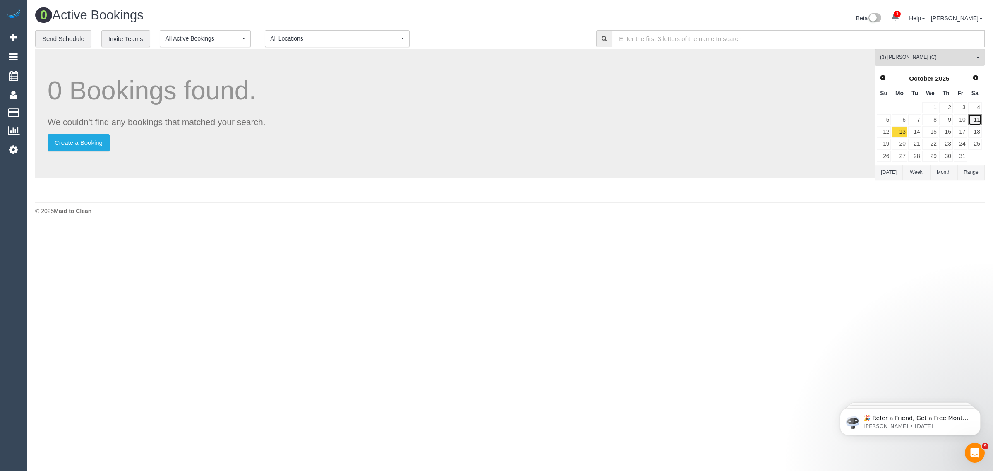
click at [977, 120] on link "11" at bounding box center [975, 119] width 14 height 11
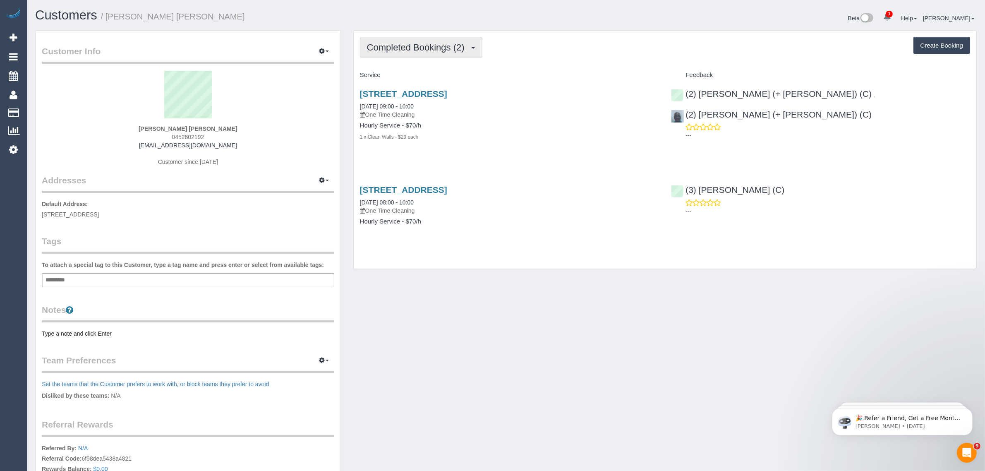
click at [423, 43] on span "Completed Bookings (2)" at bounding box center [418, 47] width 102 height 10
click at [403, 79] on link "Upcoming Bookings (1)" at bounding box center [403, 77] width 86 height 11
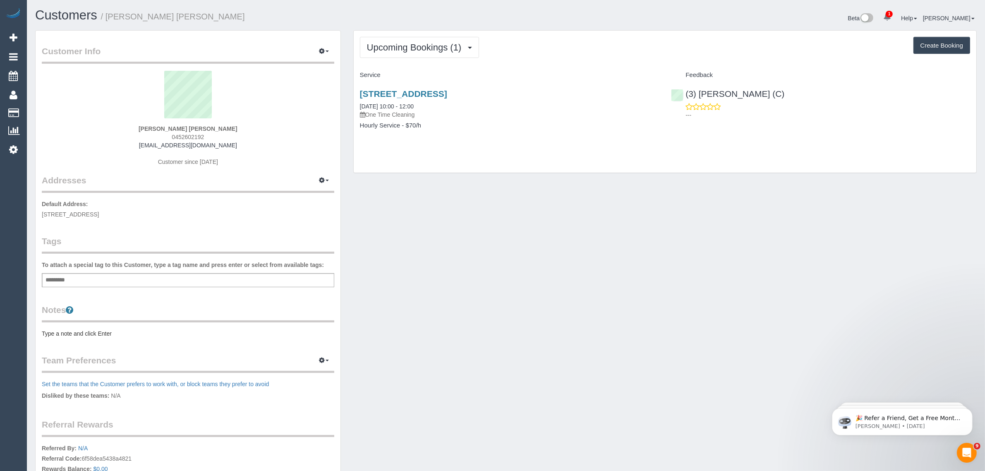
click at [468, 220] on div "Customer Info Edit Contact Info Send Message Email Preferences Special Sales Ta…" at bounding box center [506, 294] width 954 height 529
